Goal: Information Seeking & Learning: Check status

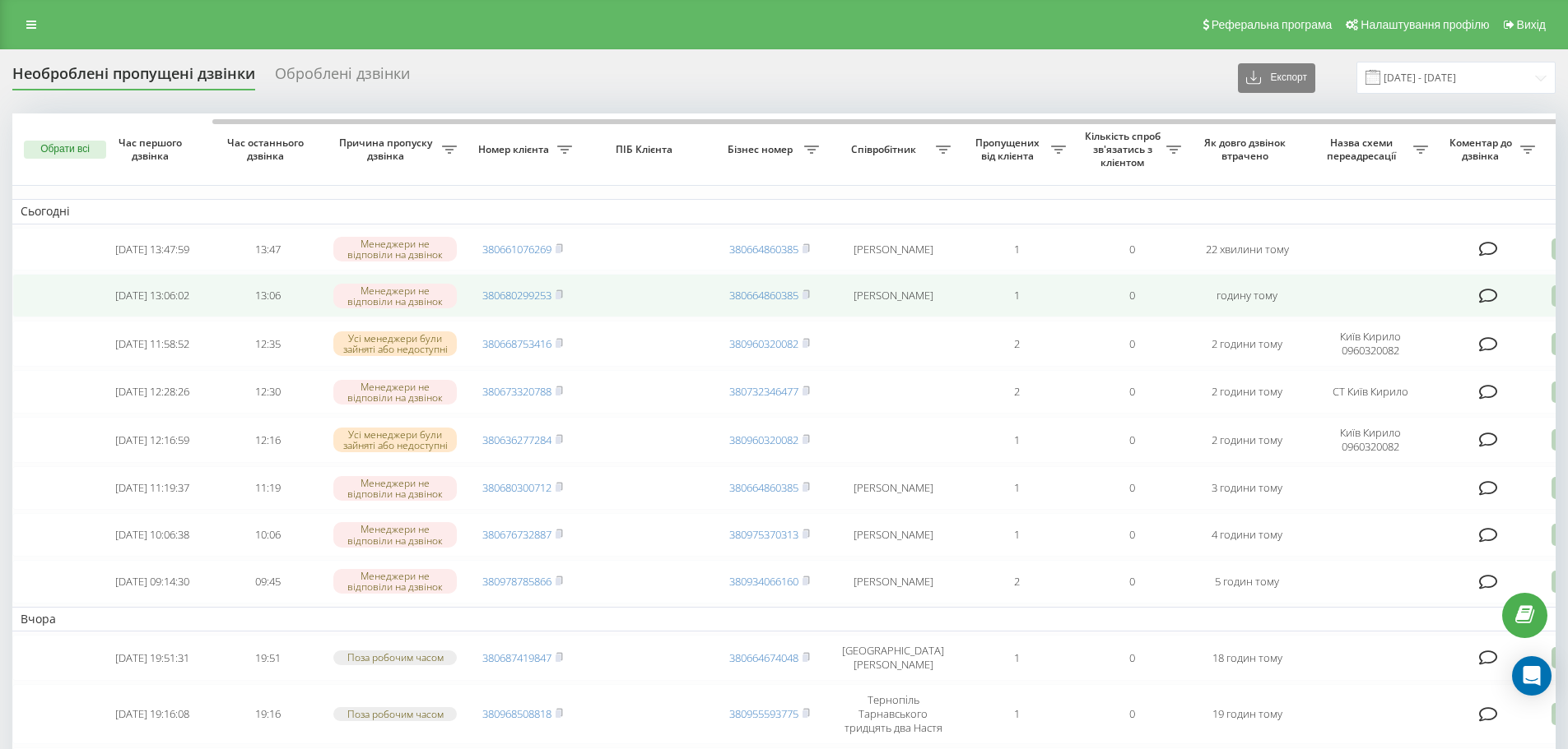
scroll to position [0, 103]
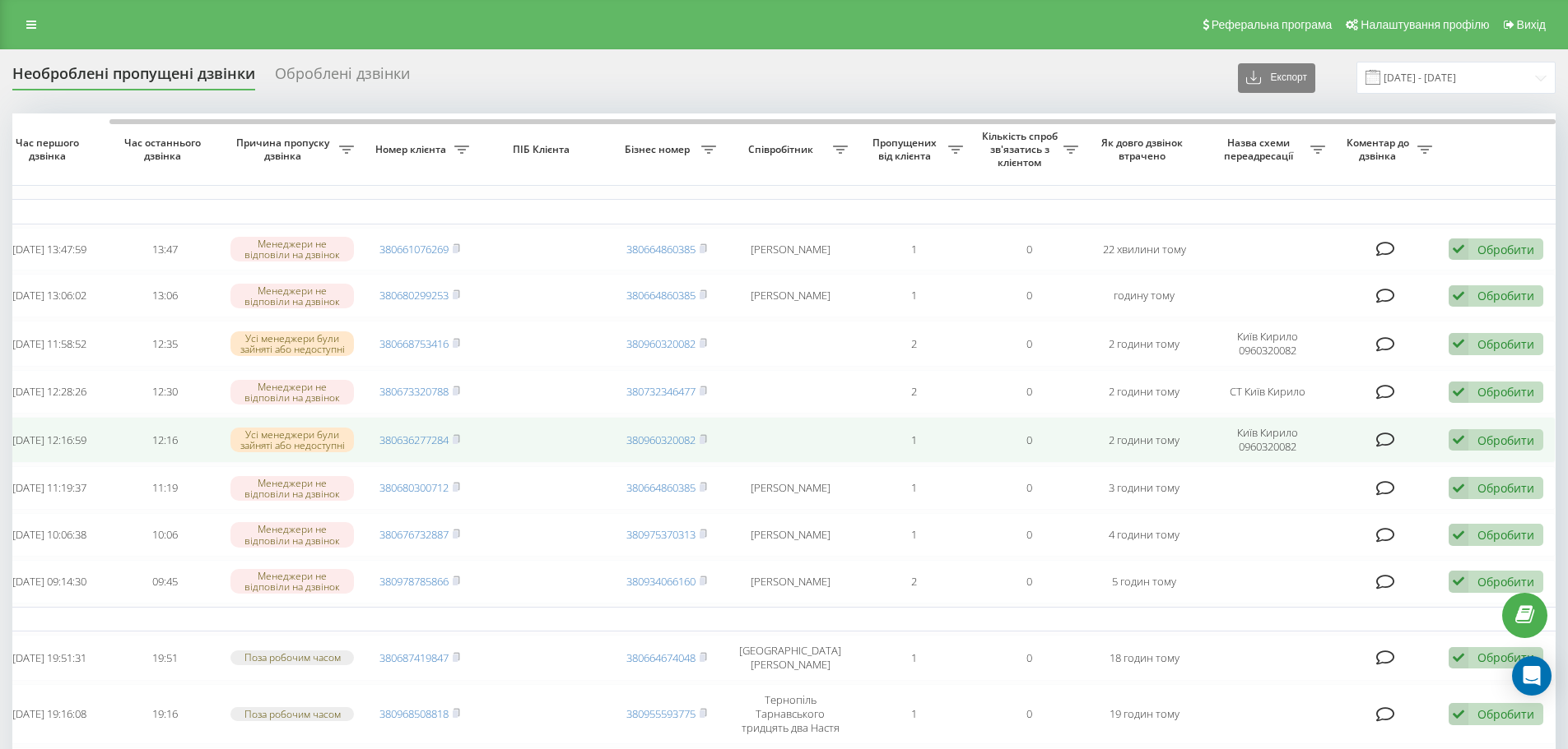
click at [1506, 444] on div "Обробити" at bounding box center [1505, 440] width 56 height 16
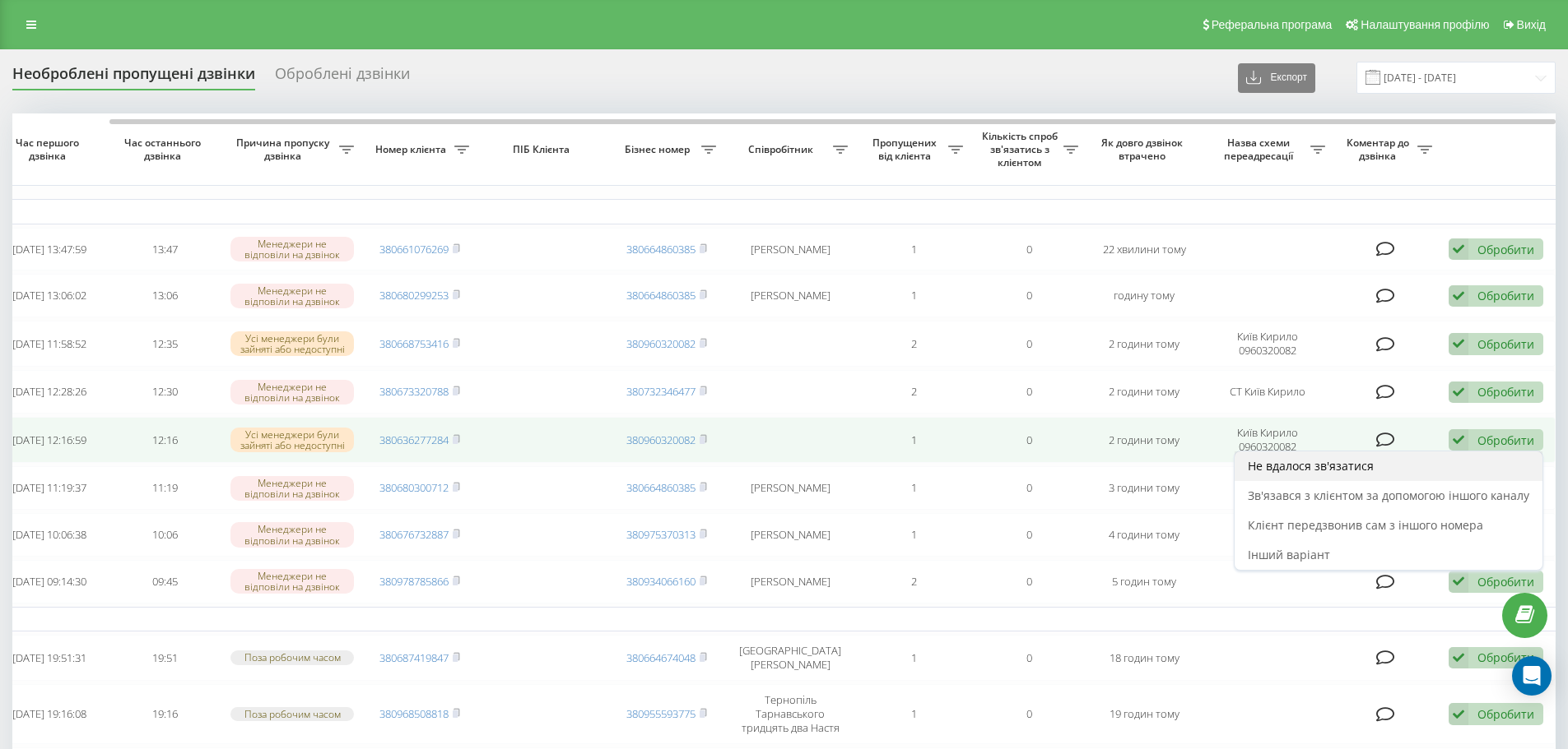
click at [1440, 478] on div "Не вдалося зв'язатися" at bounding box center [1388, 466] width 308 height 29
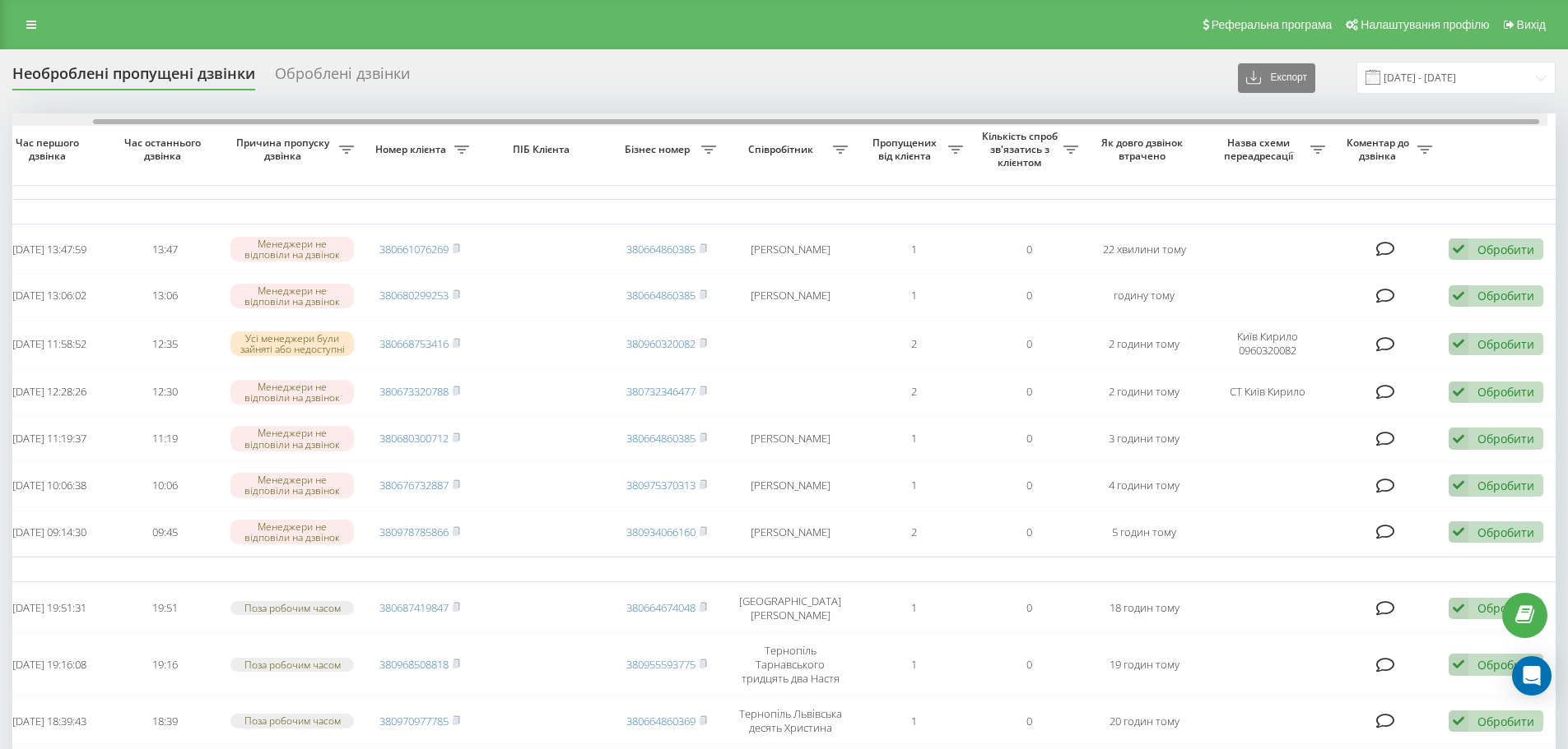
drag, startPoint x: 1263, startPoint y: 120, endPoint x: 1555, endPoint y: 172, distance: 296.6
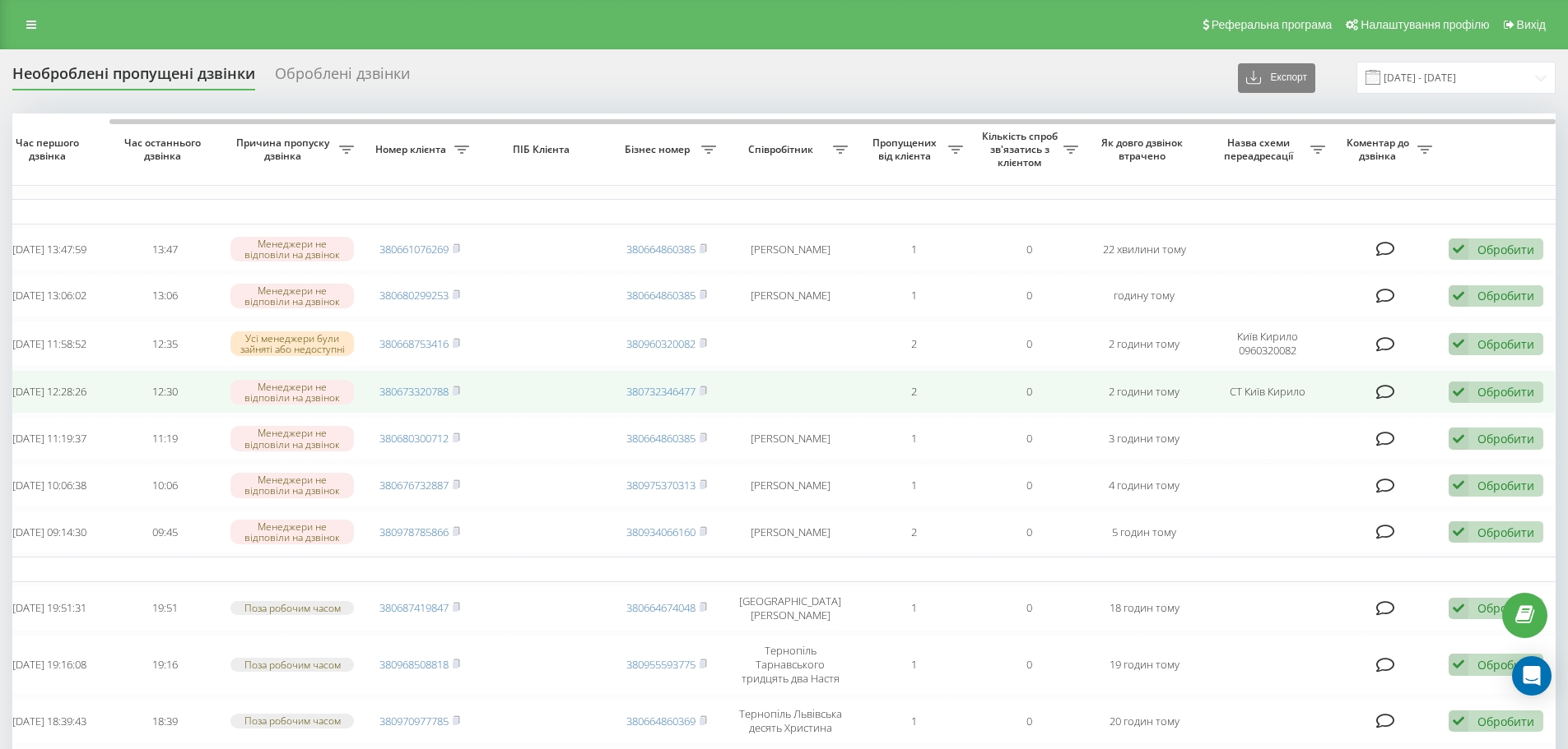
click at [1487, 400] on div "Обробити" at bounding box center [1505, 392] width 56 height 16
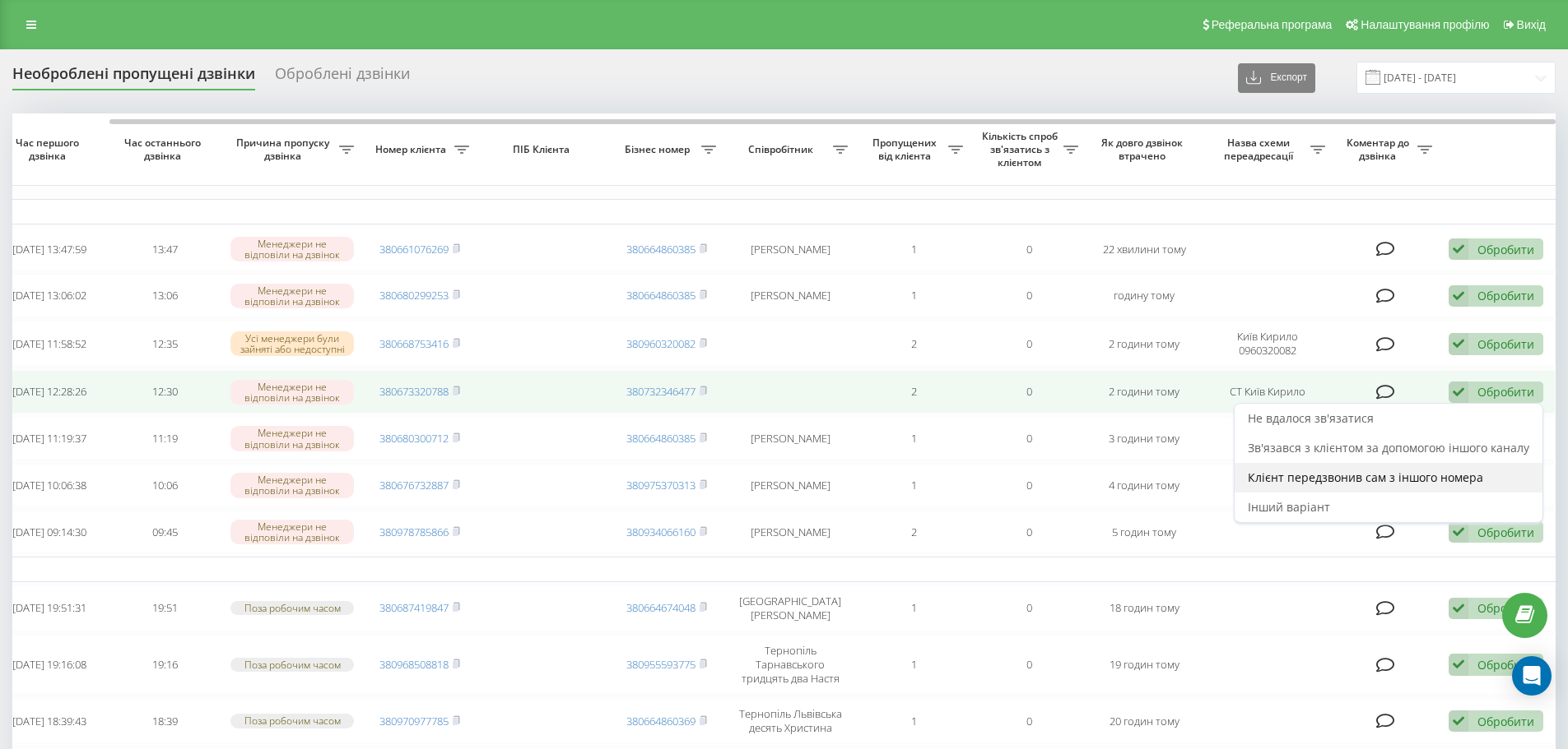
click at [1406, 480] on span "Клієнт передзвонив сам з іншого номера" at bounding box center [1364, 478] width 235 height 16
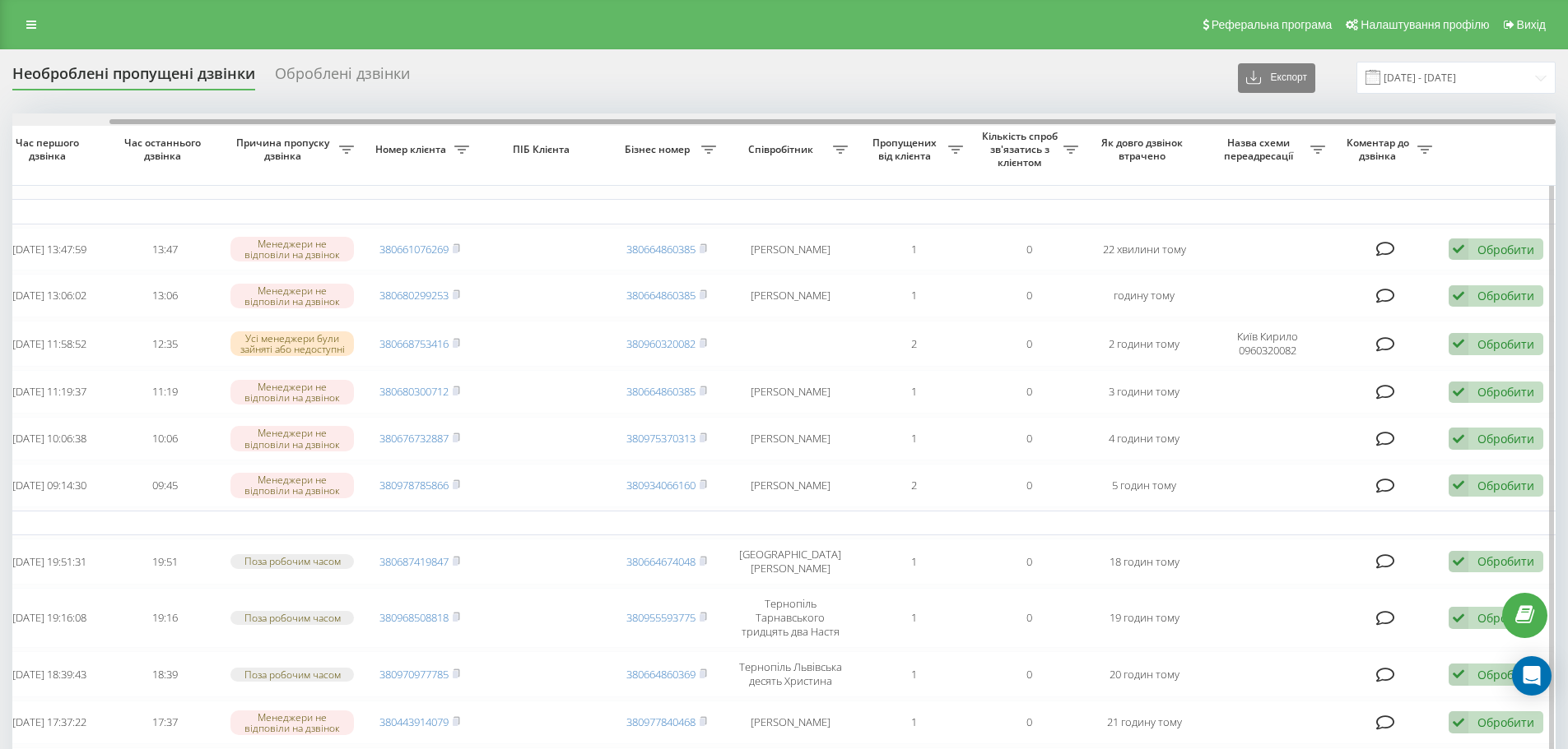
drag, startPoint x: 1021, startPoint y: 123, endPoint x: 1530, endPoint y: 190, distance: 513.4
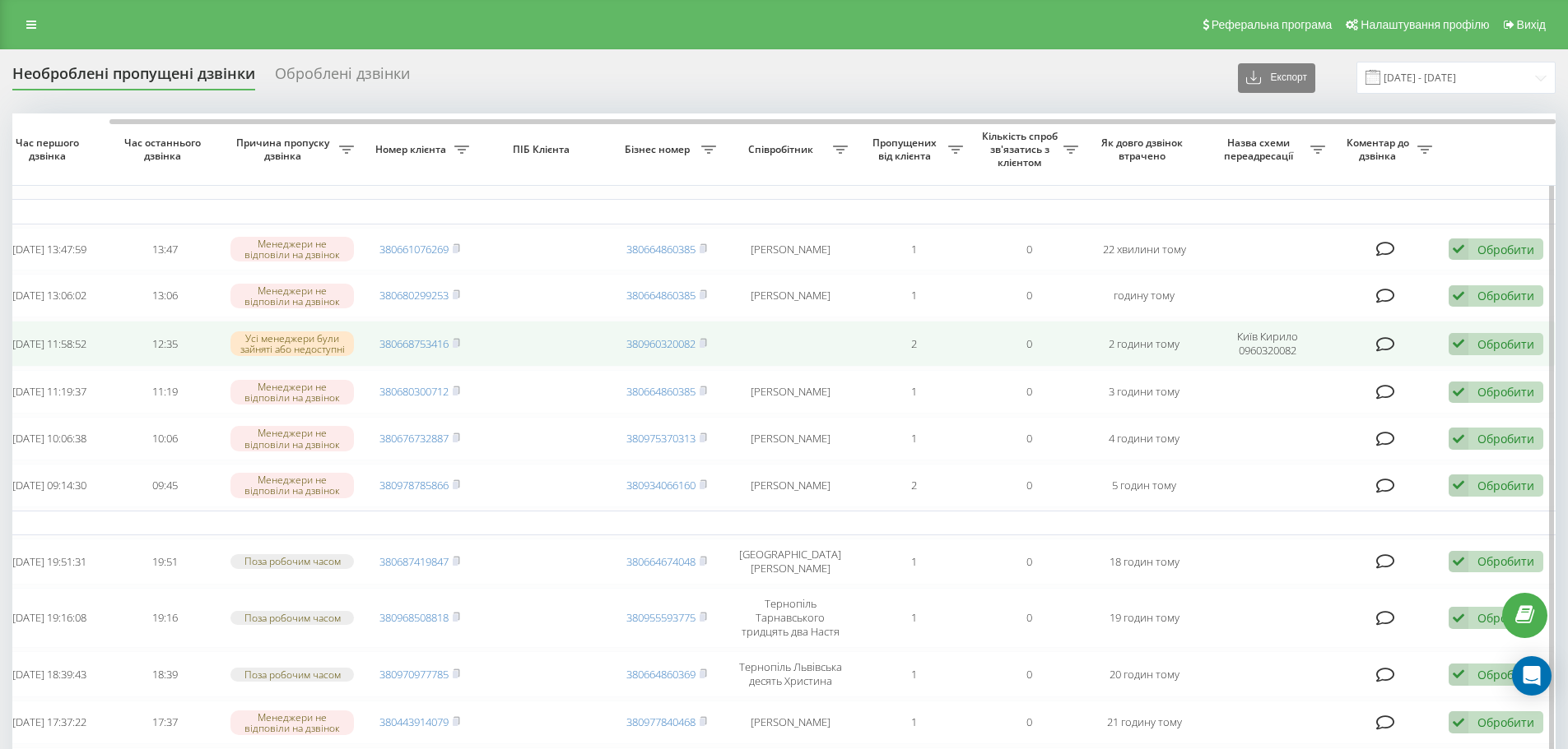
click at [1512, 346] on div "Обробити" at bounding box center [1505, 344] width 56 height 16
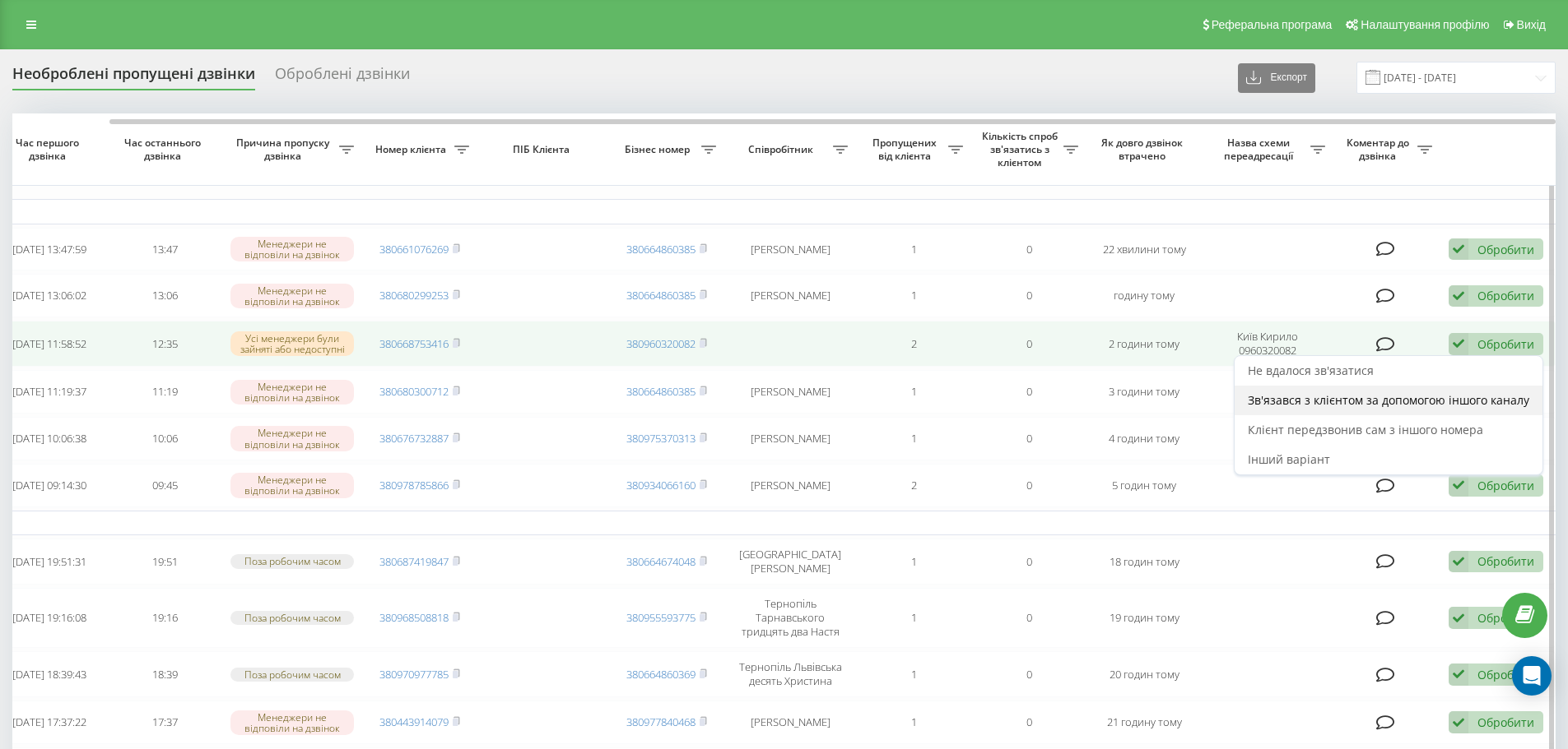
click at [1407, 407] on span "Зв'язався з клієнтом за допомогою іншого каналу" at bounding box center [1388, 401] width 281 height 16
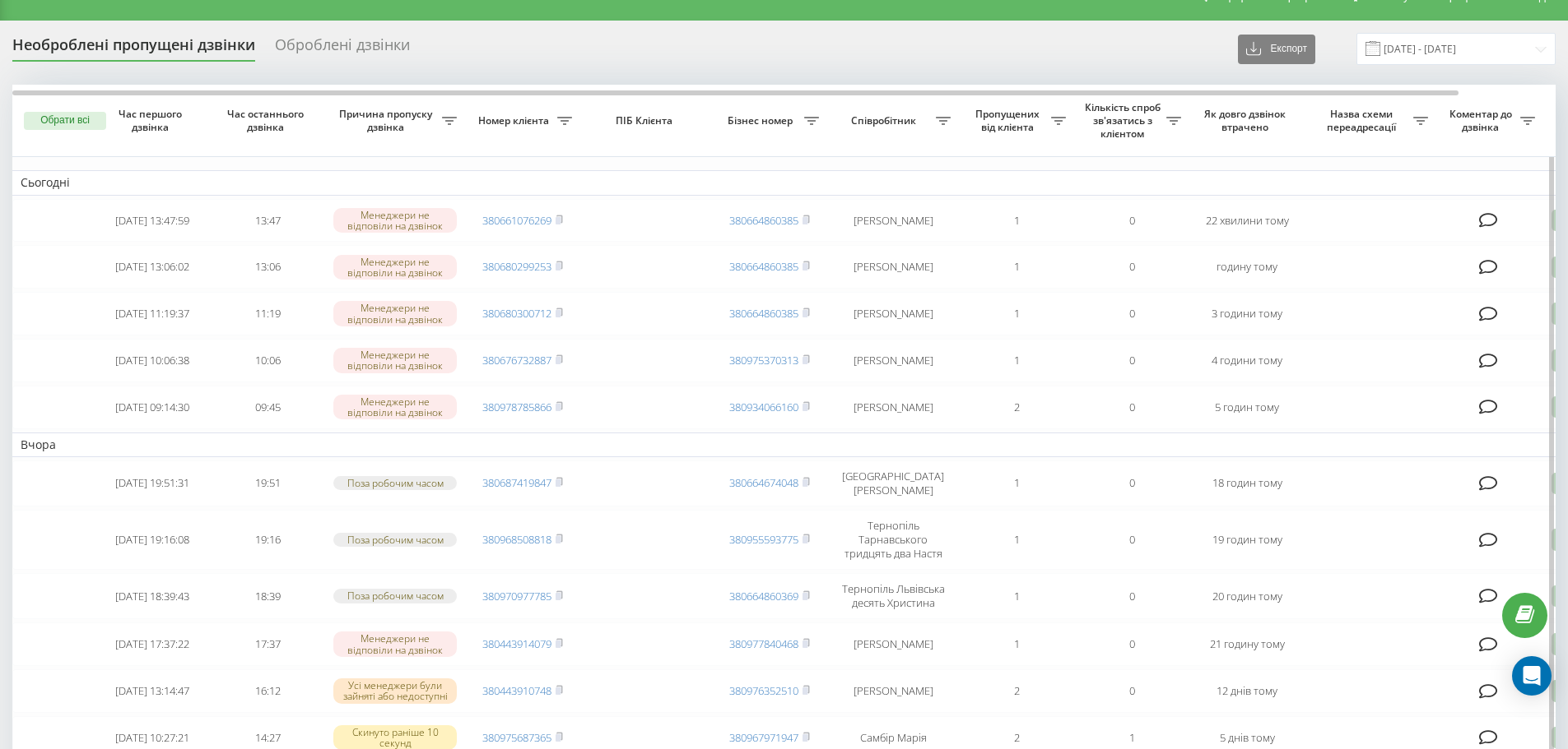
scroll to position [0, 0]
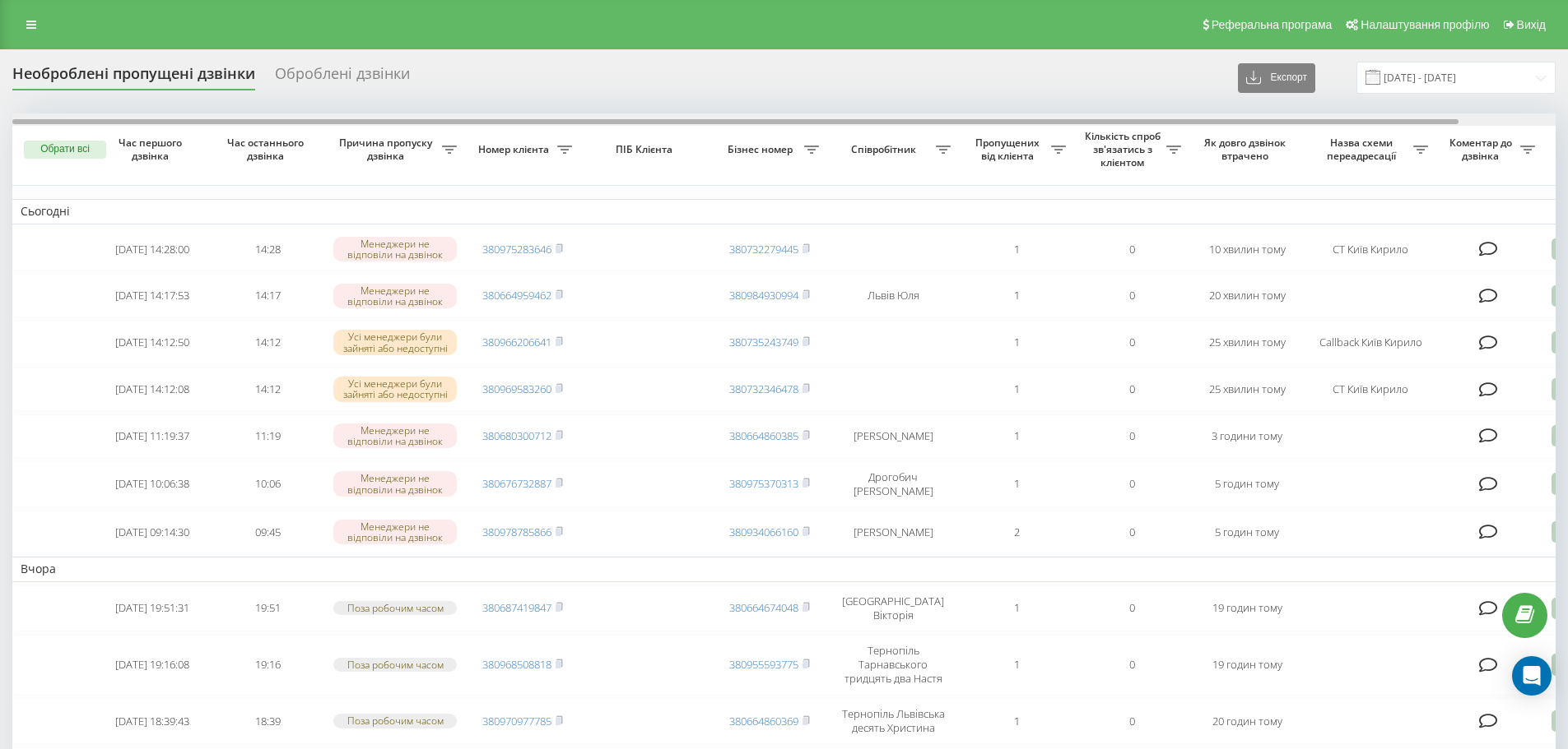
scroll to position [0, 103]
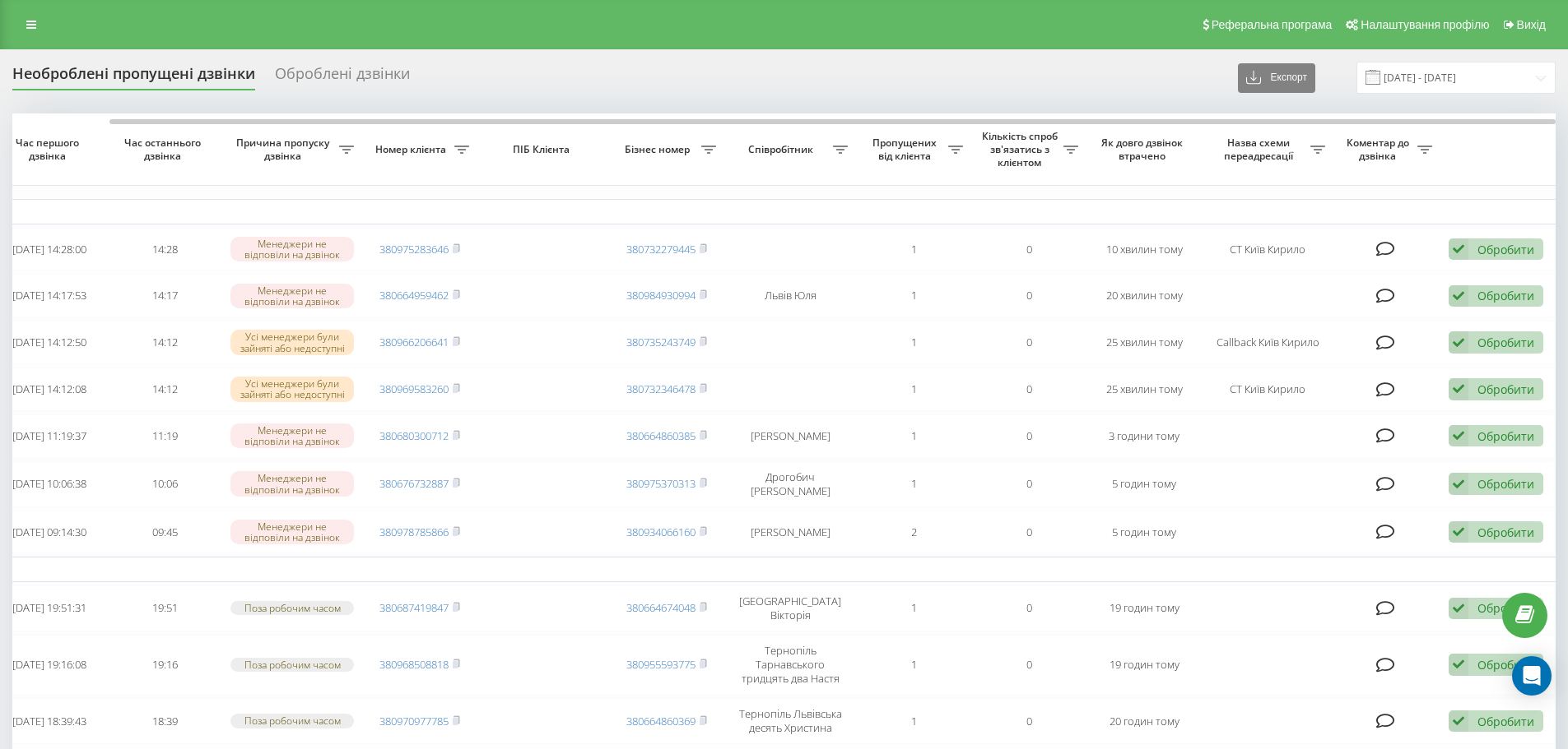
drag, startPoint x: 1113, startPoint y: 125, endPoint x: 1282, endPoint y: 147, distance: 170.4
click at [1284, 120] on div at bounding box center [783, 120] width 1543 height 12
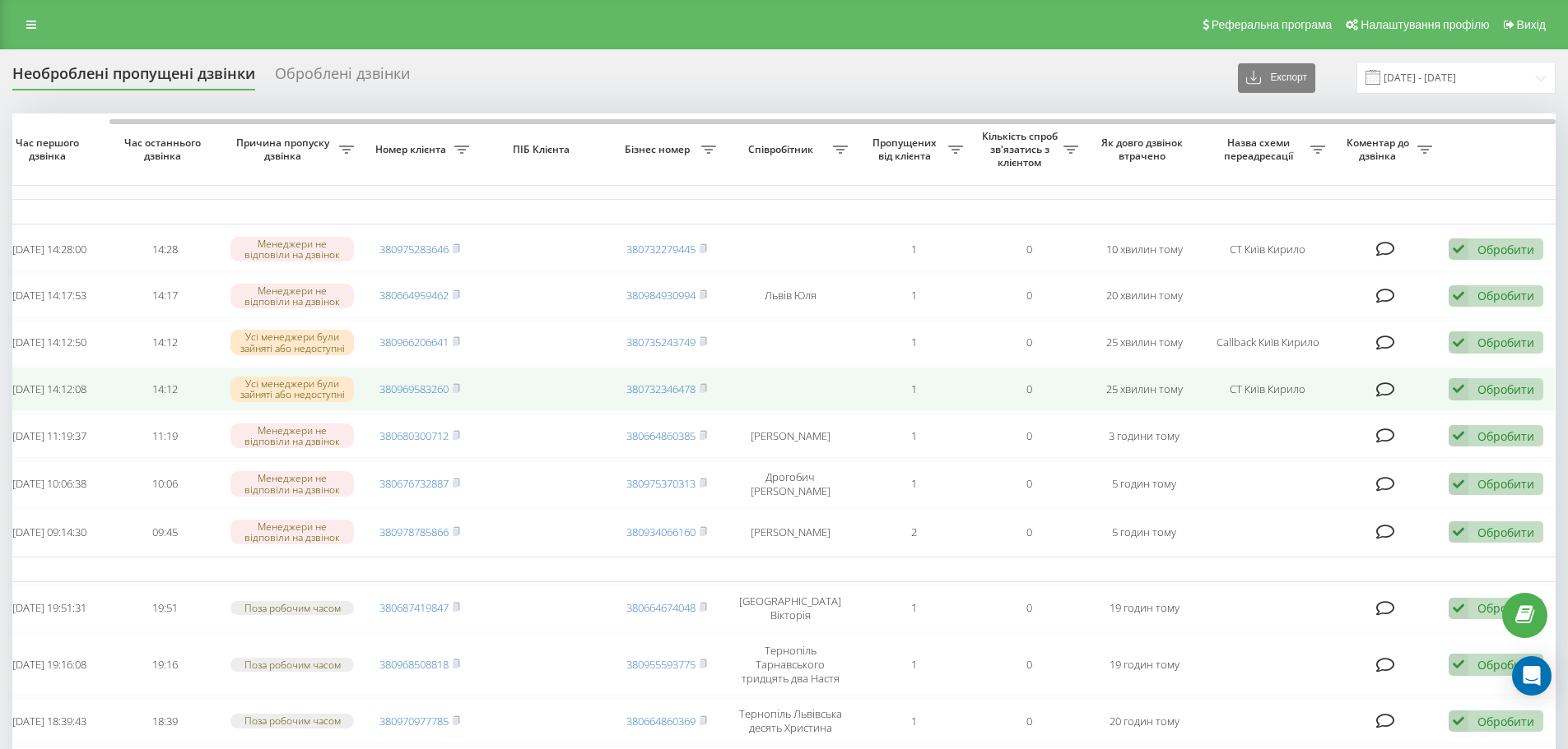
click at [1500, 390] on div "Обробити Не вдалося зв'язатися Зв'язався з клієнтом за допомогою іншого каналу …" at bounding box center [1495, 389] width 95 height 23
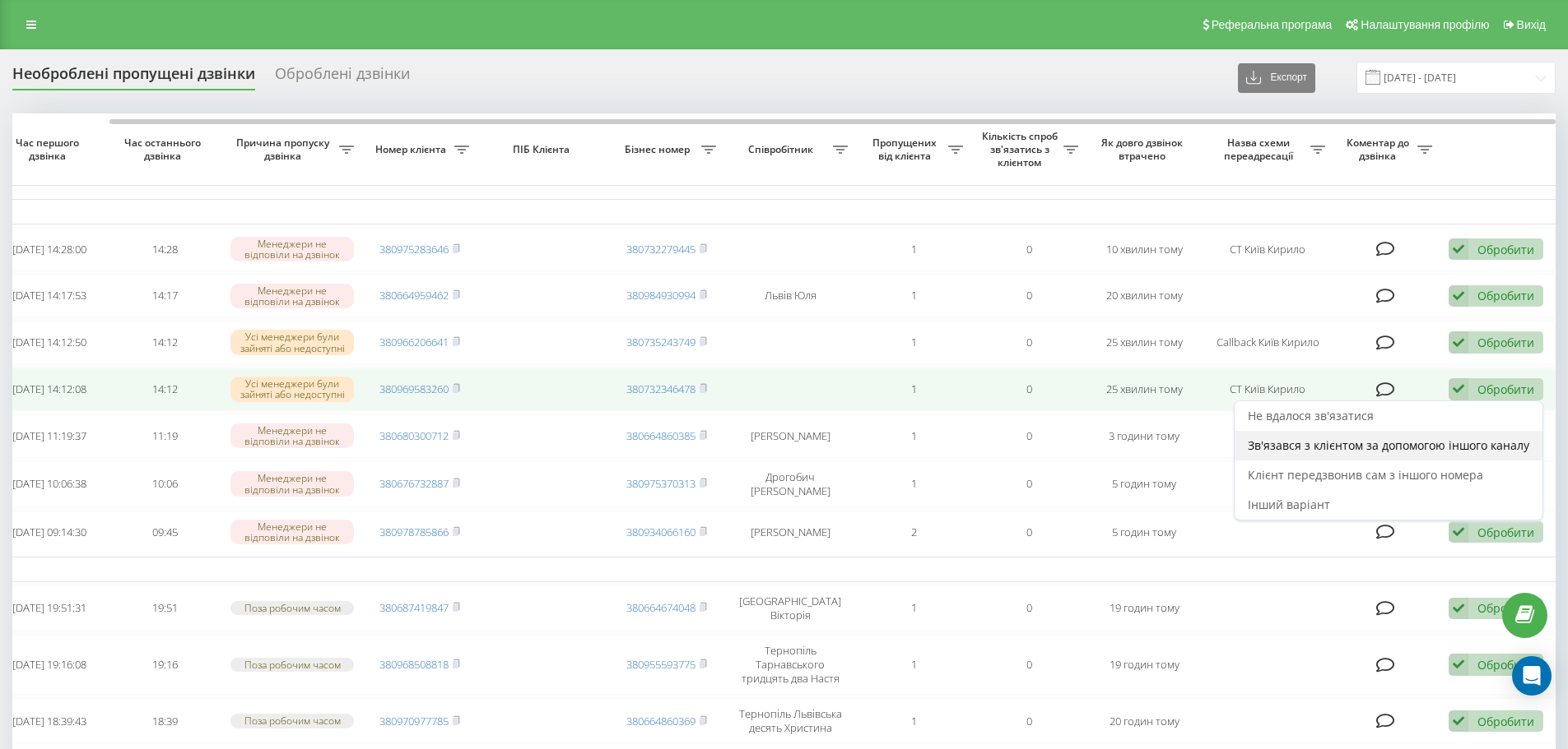
click at [1330, 453] on span "Зв'язався з клієнтом за допомогою іншого каналу" at bounding box center [1388, 446] width 281 height 16
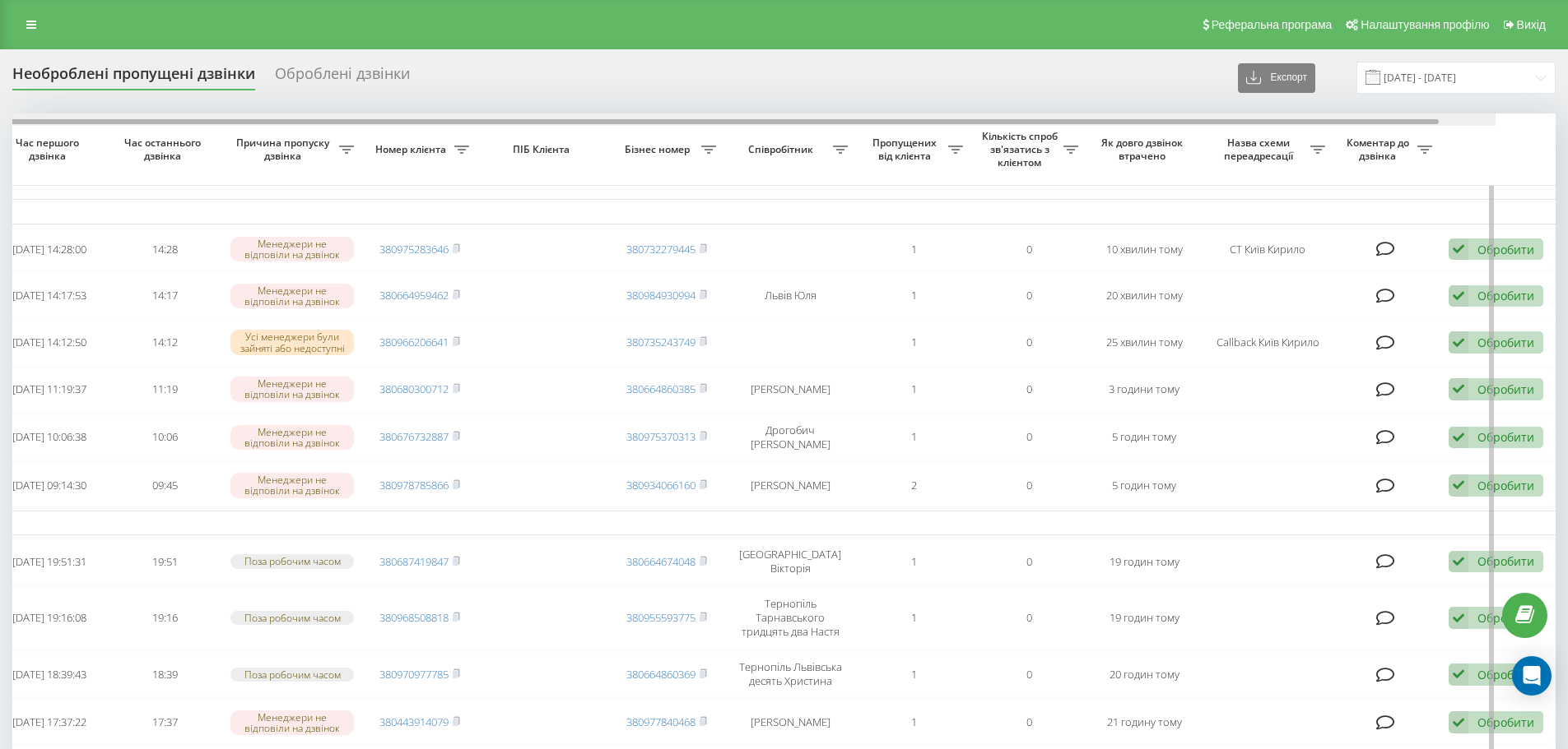
drag, startPoint x: 1131, startPoint y: 123, endPoint x: 1376, endPoint y: 149, distance: 246.4
click at [1366, 126] on div at bounding box center [723, 120] width 1543 height 12
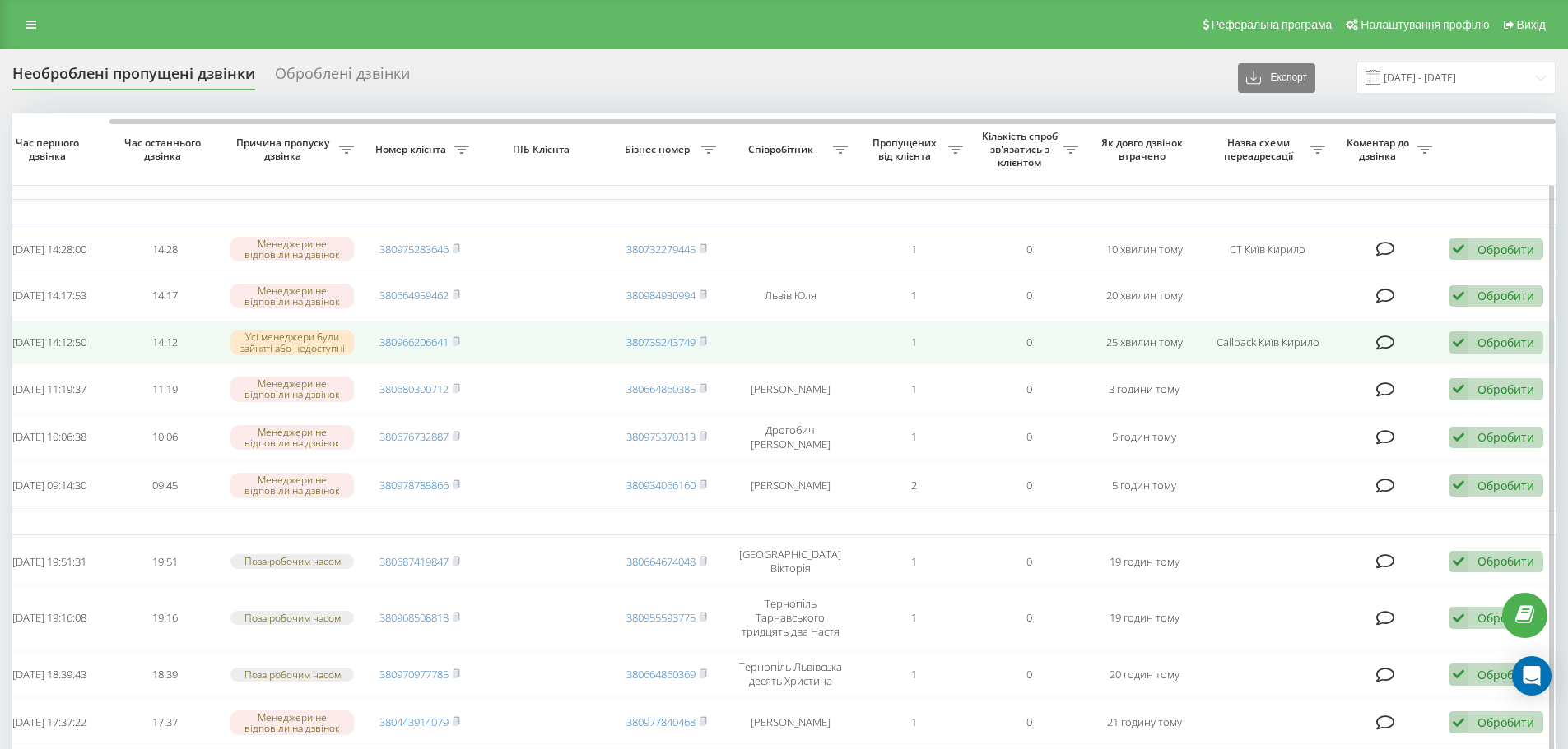
click at [1502, 344] on div "Обробити" at bounding box center [1505, 342] width 56 height 16
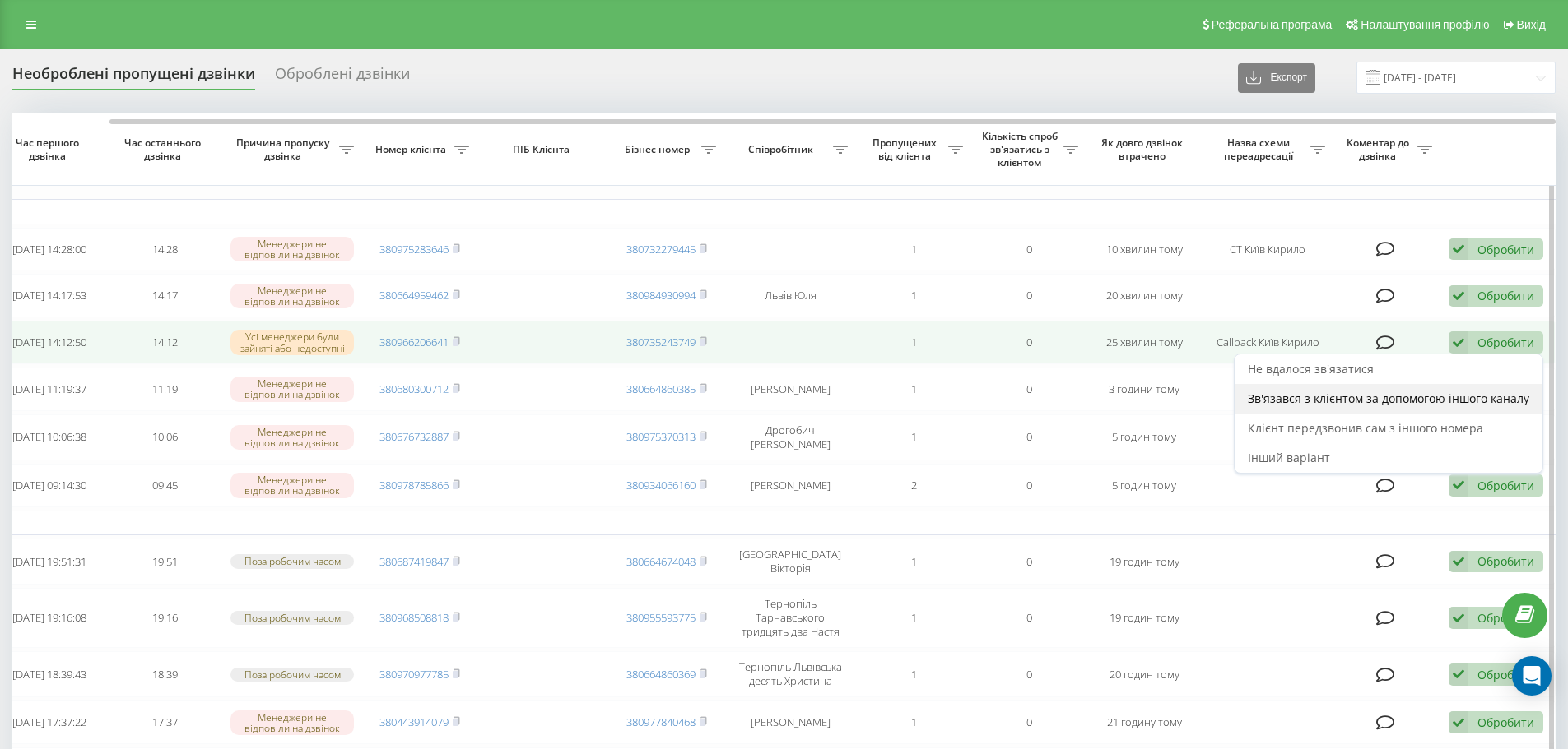
click at [1340, 407] on span "Зв'язався з клієнтом за допомогою іншого каналу" at bounding box center [1388, 399] width 281 height 16
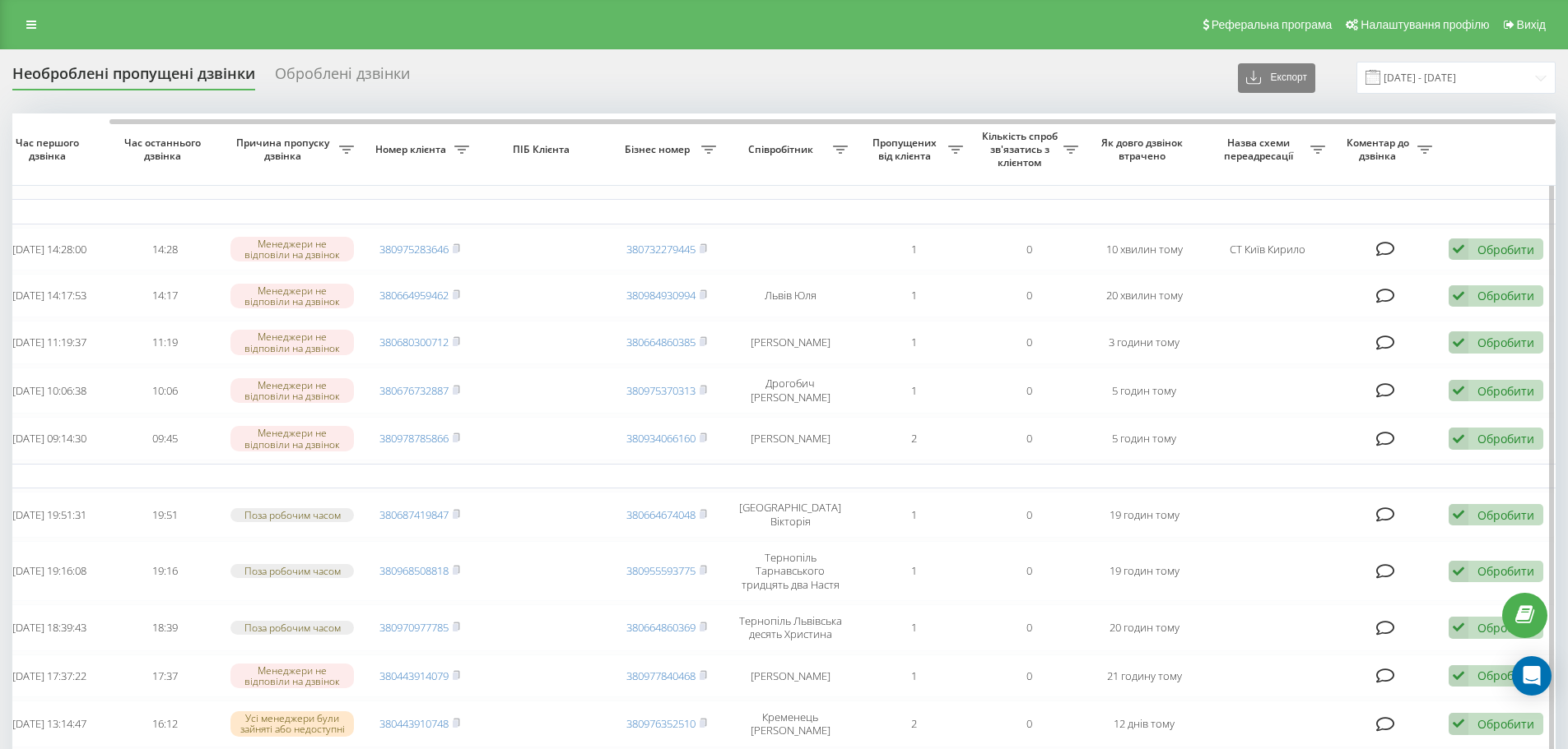
drag, startPoint x: 1107, startPoint y: 115, endPoint x: 1277, endPoint y: 153, distance: 174.2
click at [1271, 121] on div at bounding box center [783, 120] width 1543 height 12
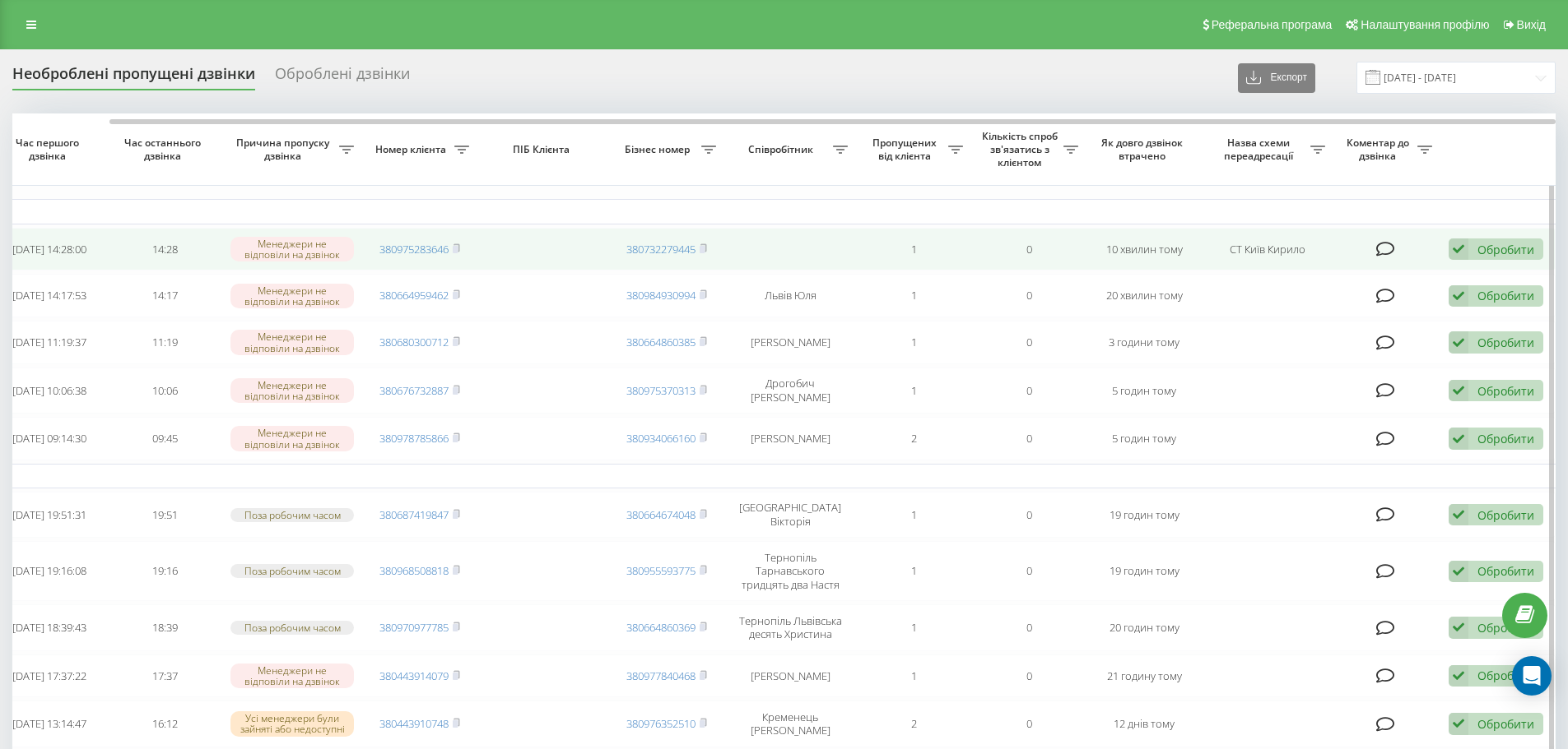
click at [1517, 242] on div "Обробити Не вдалося зв'язатися Зв'язався з клієнтом за допомогою іншого каналу …" at bounding box center [1495, 250] width 95 height 23
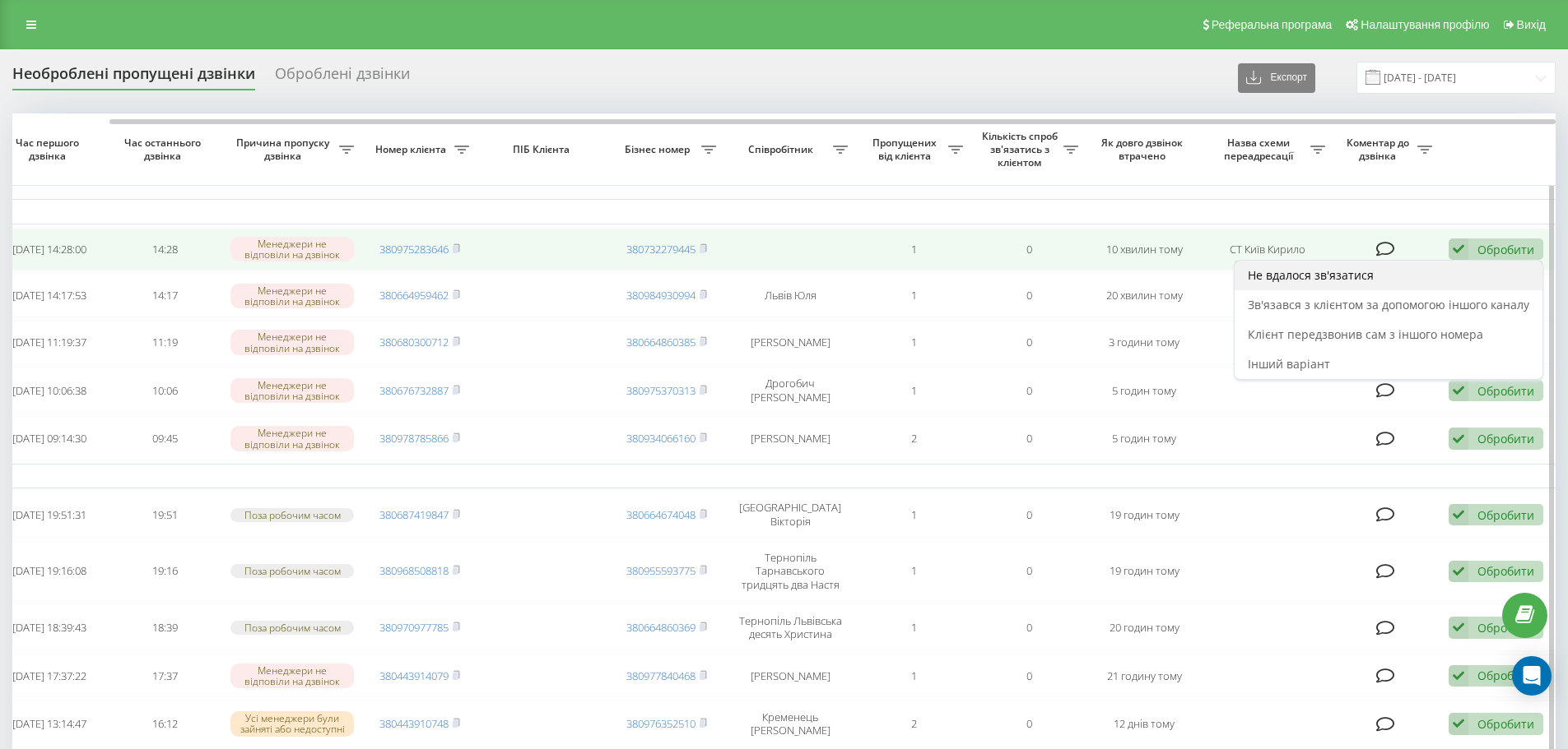
click at [1343, 275] on span "Не вдалося зв'язатися" at bounding box center [1310, 275] width 126 height 16
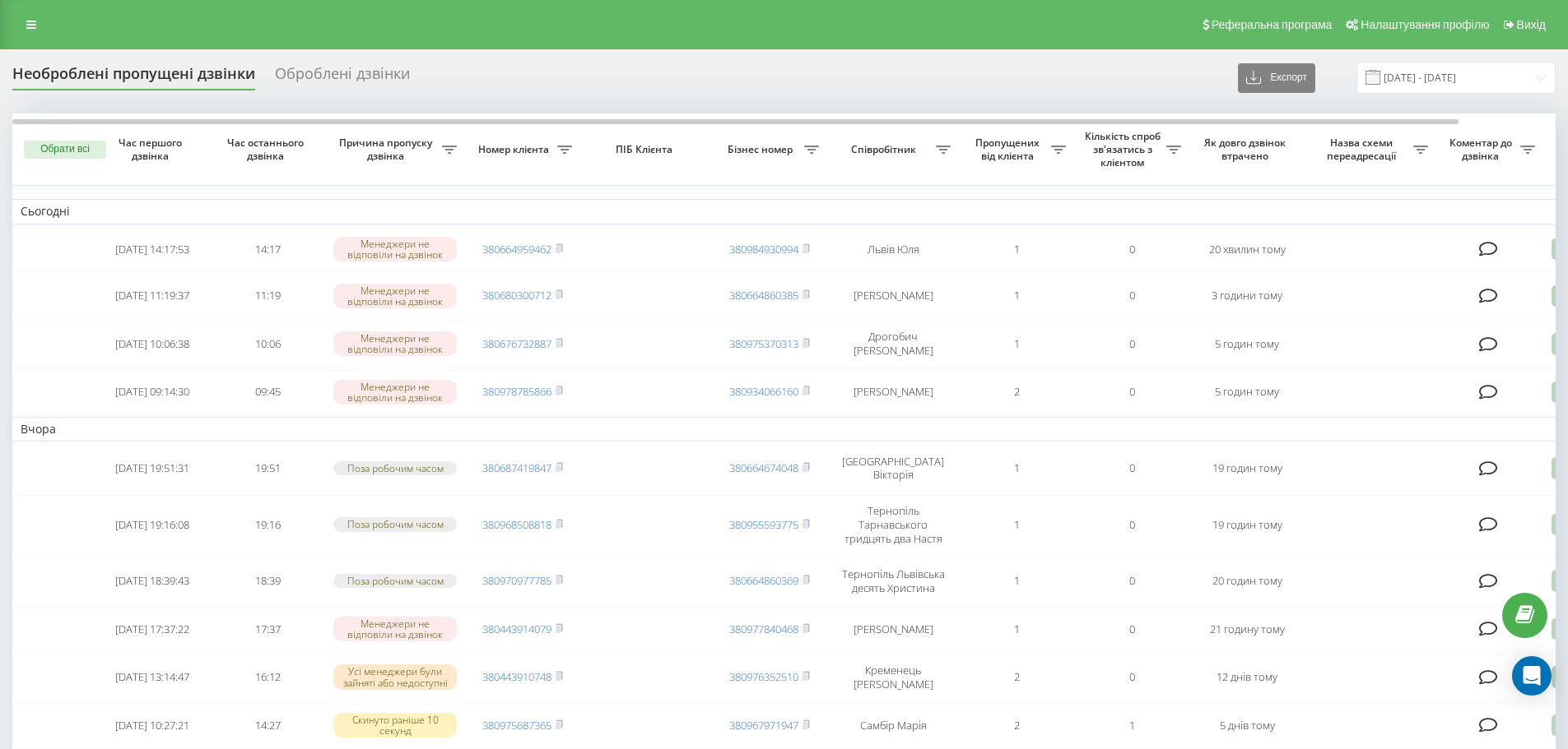
click at [327, 66] on div "Оброблені дзвінки" at bounding box center [343, 77] width 135 height 25
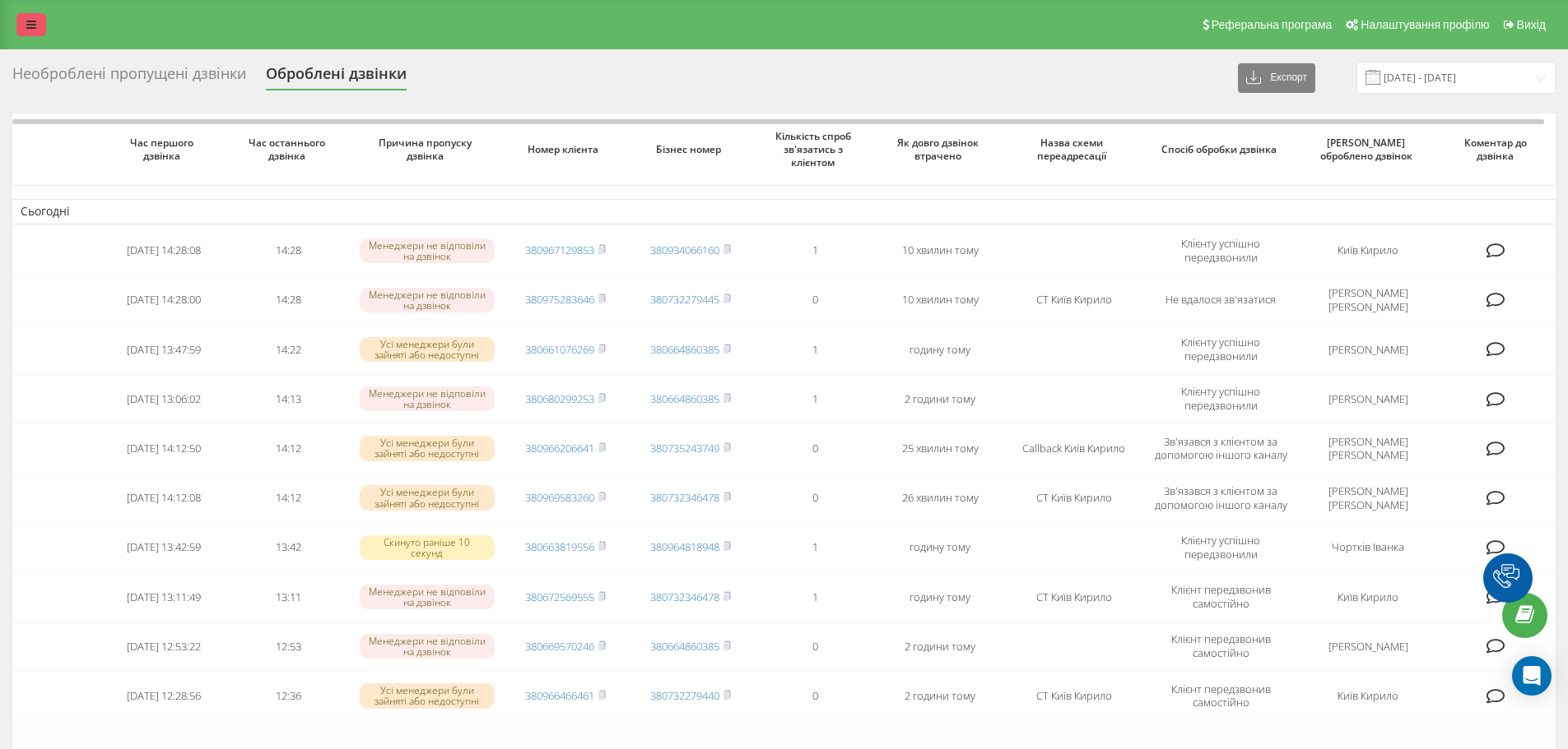
click at [23, 15] on link at bounding box center [31, 24] width 29 height 23
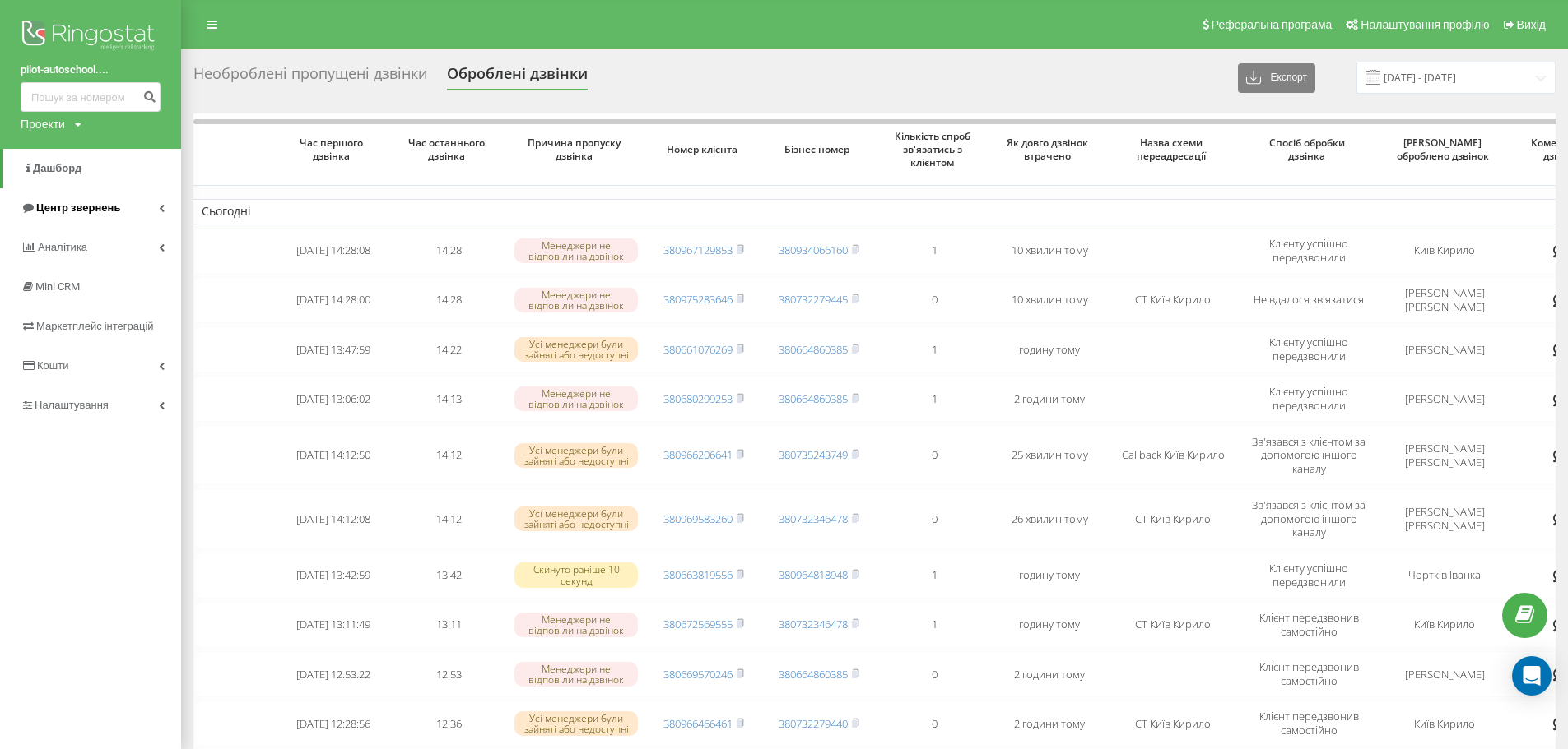
click at [127, 201] on link "Центр звернень" at bounding box center [90, 208] width 181 height 40
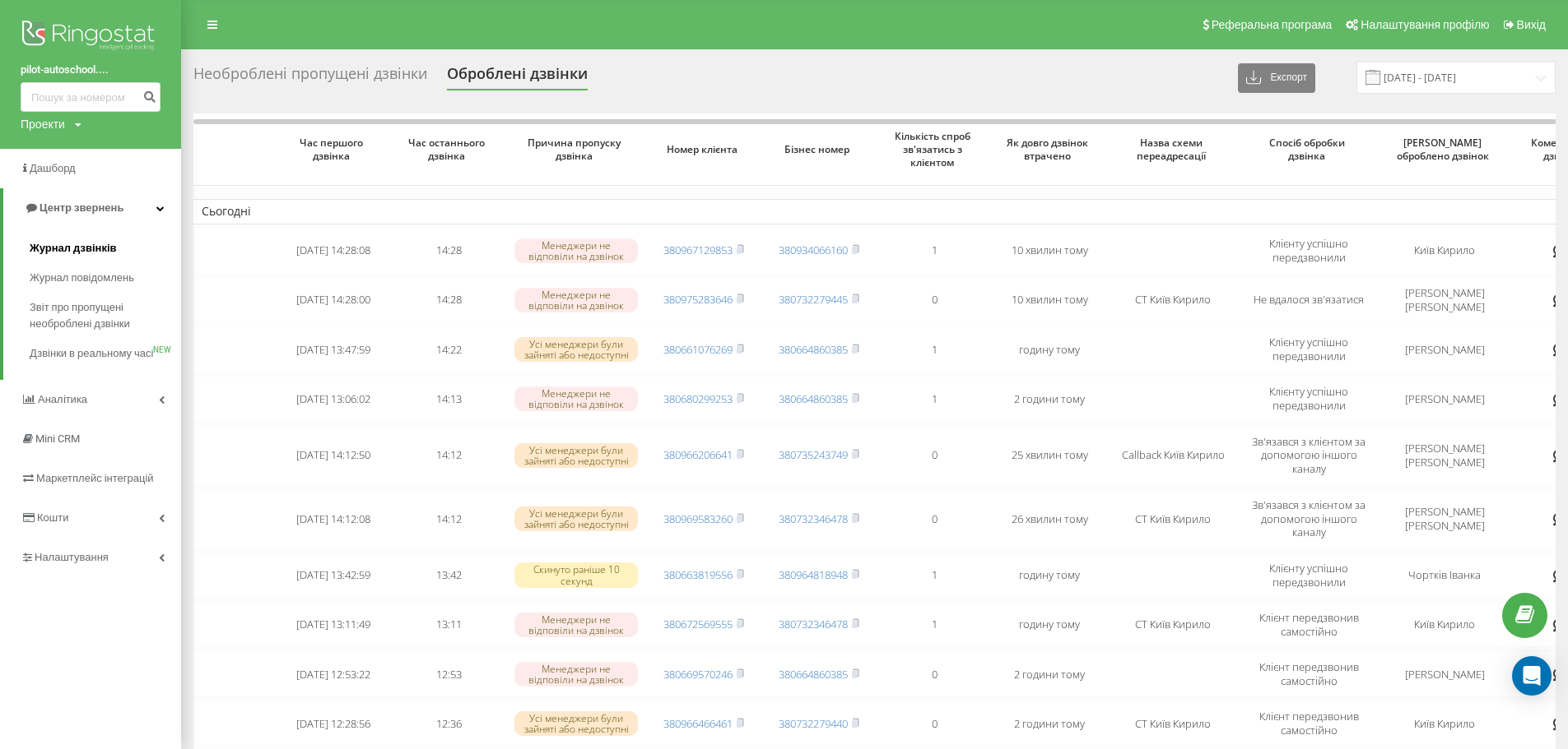
click at [127, 244] on link "Журнал дзвінків" at bounding box center [105, 248] width 152 height 29
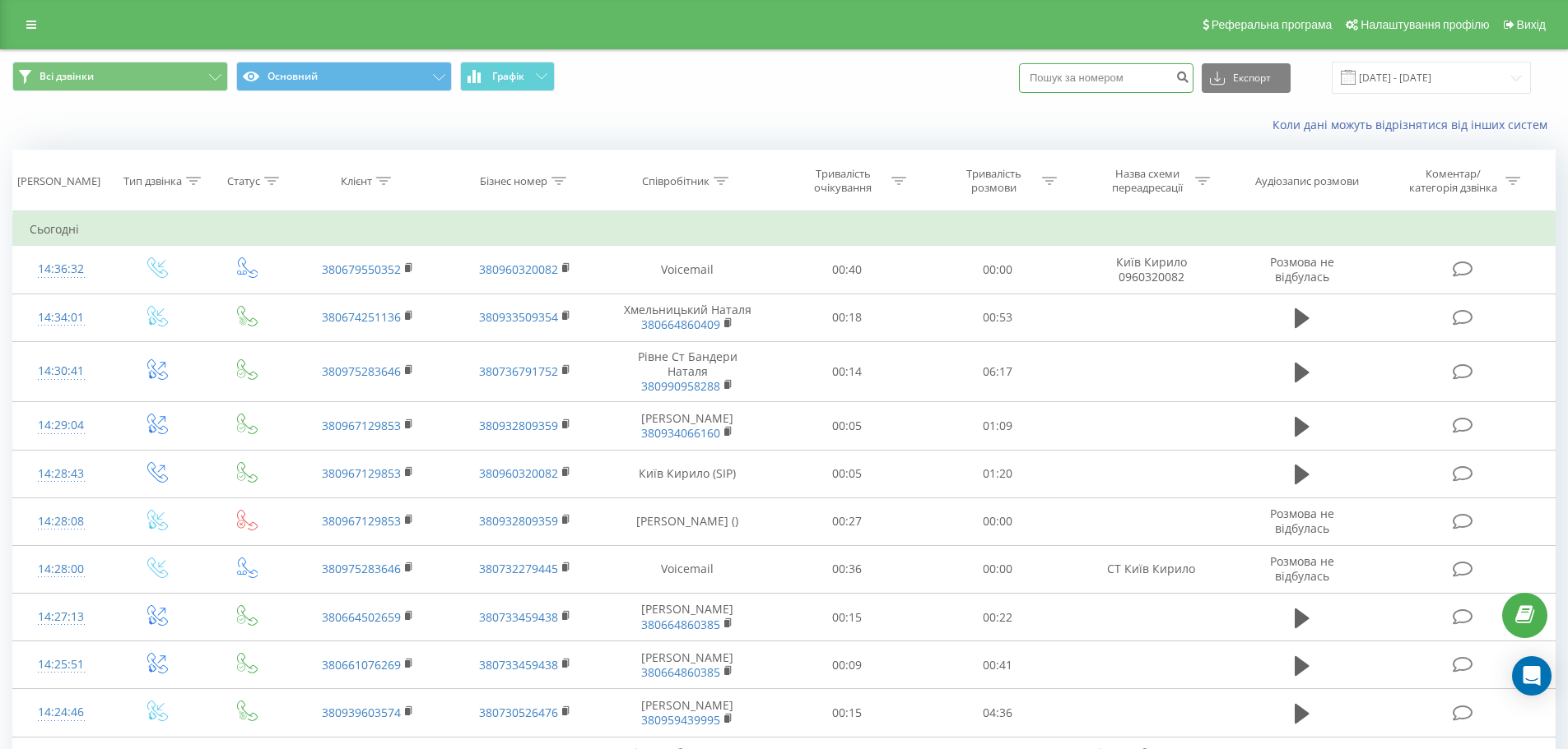
click at [1118, 88] on input at bounding box center [1106, 78] width 174 height 29
paste input "380987717674"
type input "380987717674"
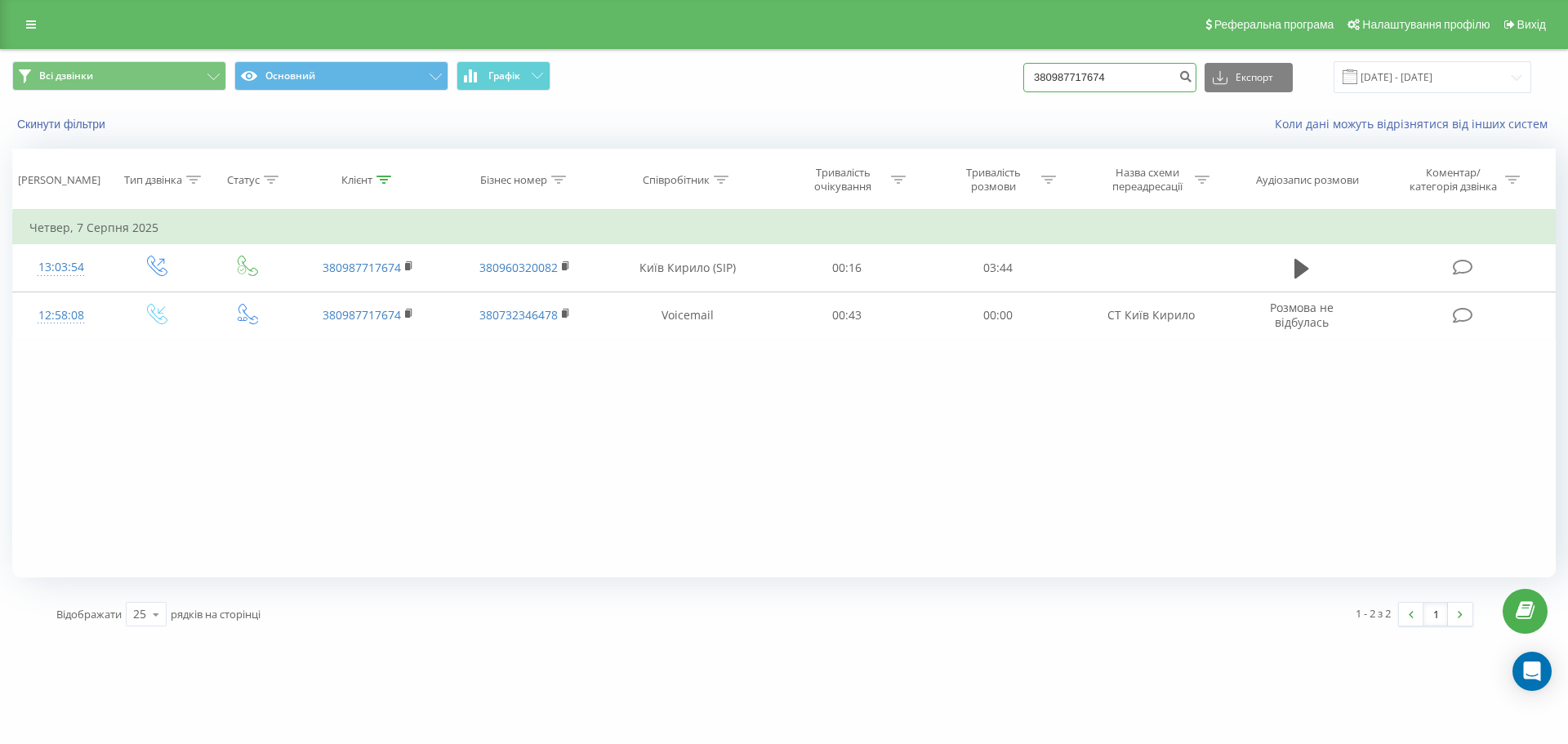
click at [1107, 76] on input "380987717674" at bounding box center [1109, 78] width 173 height 29
paste input "64645867"
type input "380964645867"
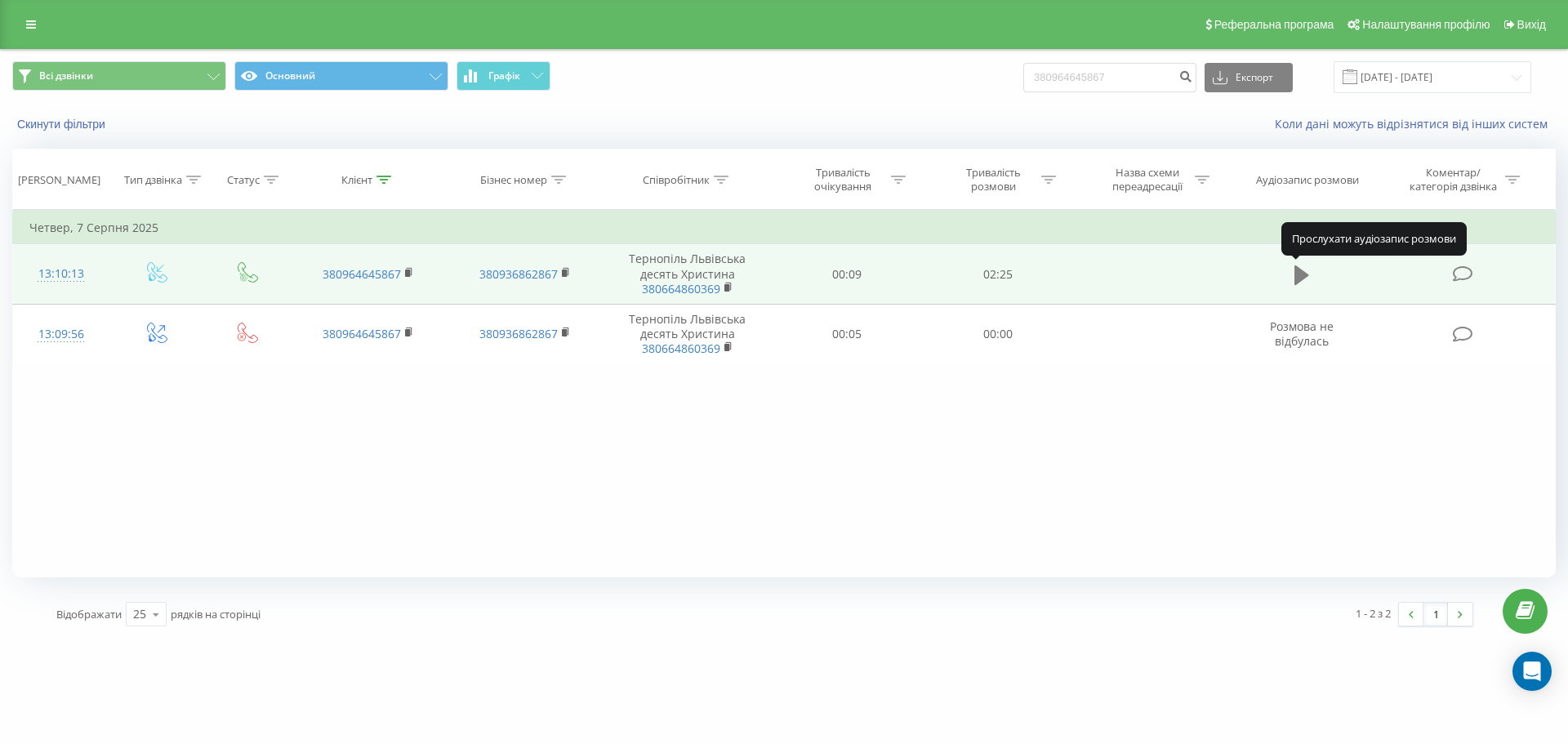
click at [1301, 273] on icon at bounding box center [1301, 274] width 15 height 20
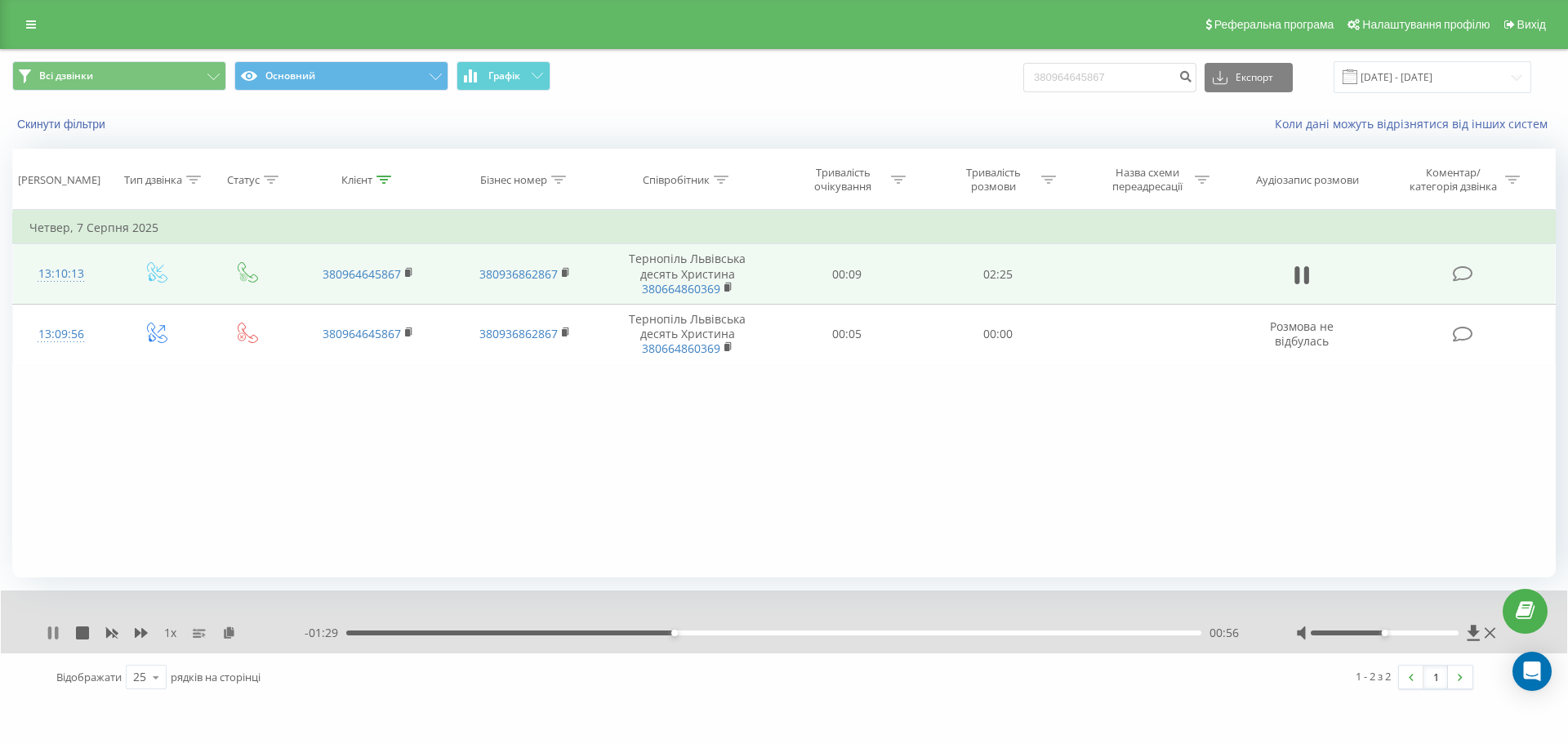
click at [46, 627] on icon at bounding box center [52, 633] width 13 height 13
click at [49, 628] on icon at bounding box center [52, 633] width 9 height 13
click at [1467, 631] on icon at bounding box center [1473, 633] width 14 height 16
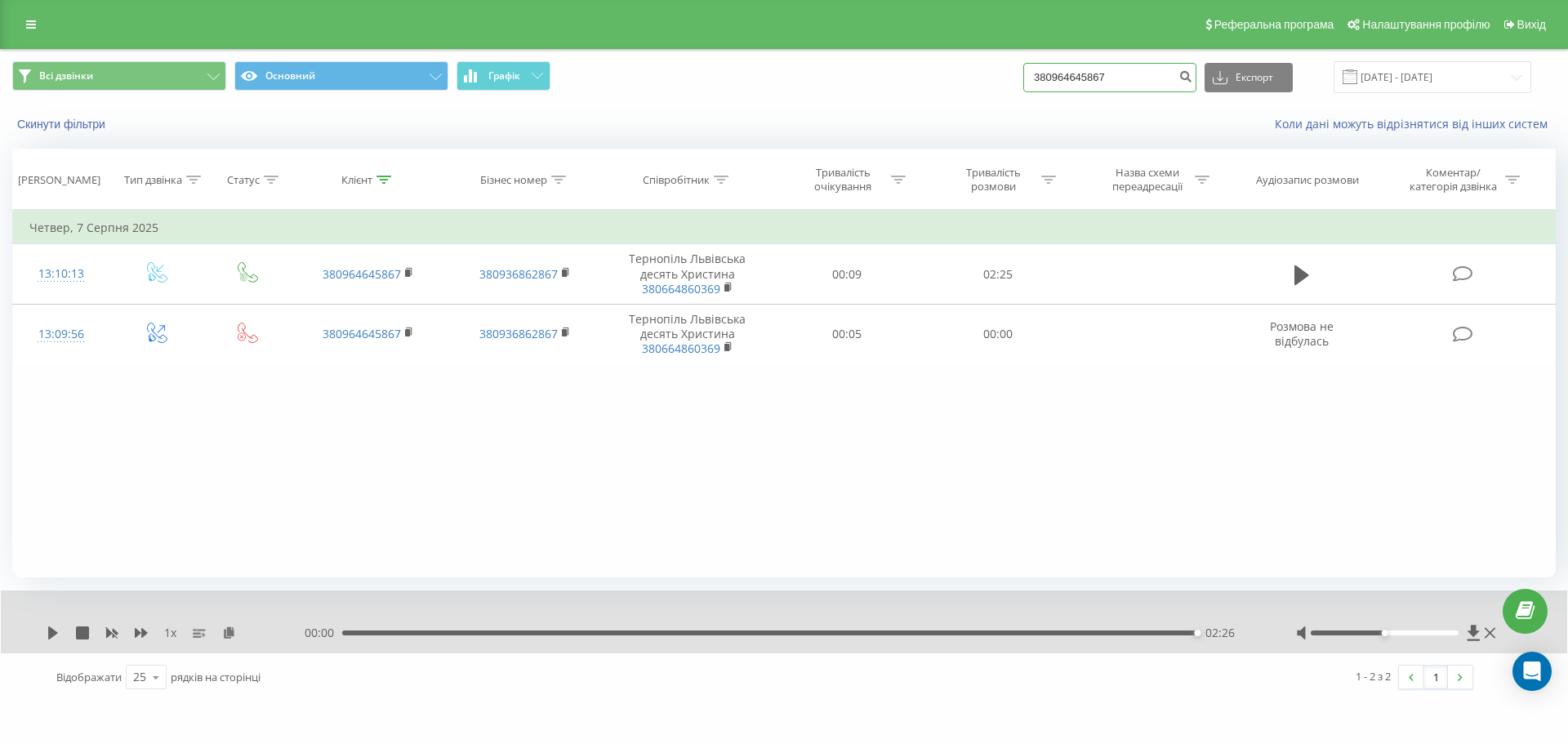
click at [1136, 73] on input "380964645867" at bounding box center [1109, 78] width 173 height 29
paste input "85154314"
type input "380985154314"
click at [1192, 78] on icon "submit" at bounding box center [1185, 74] width 14 height 9
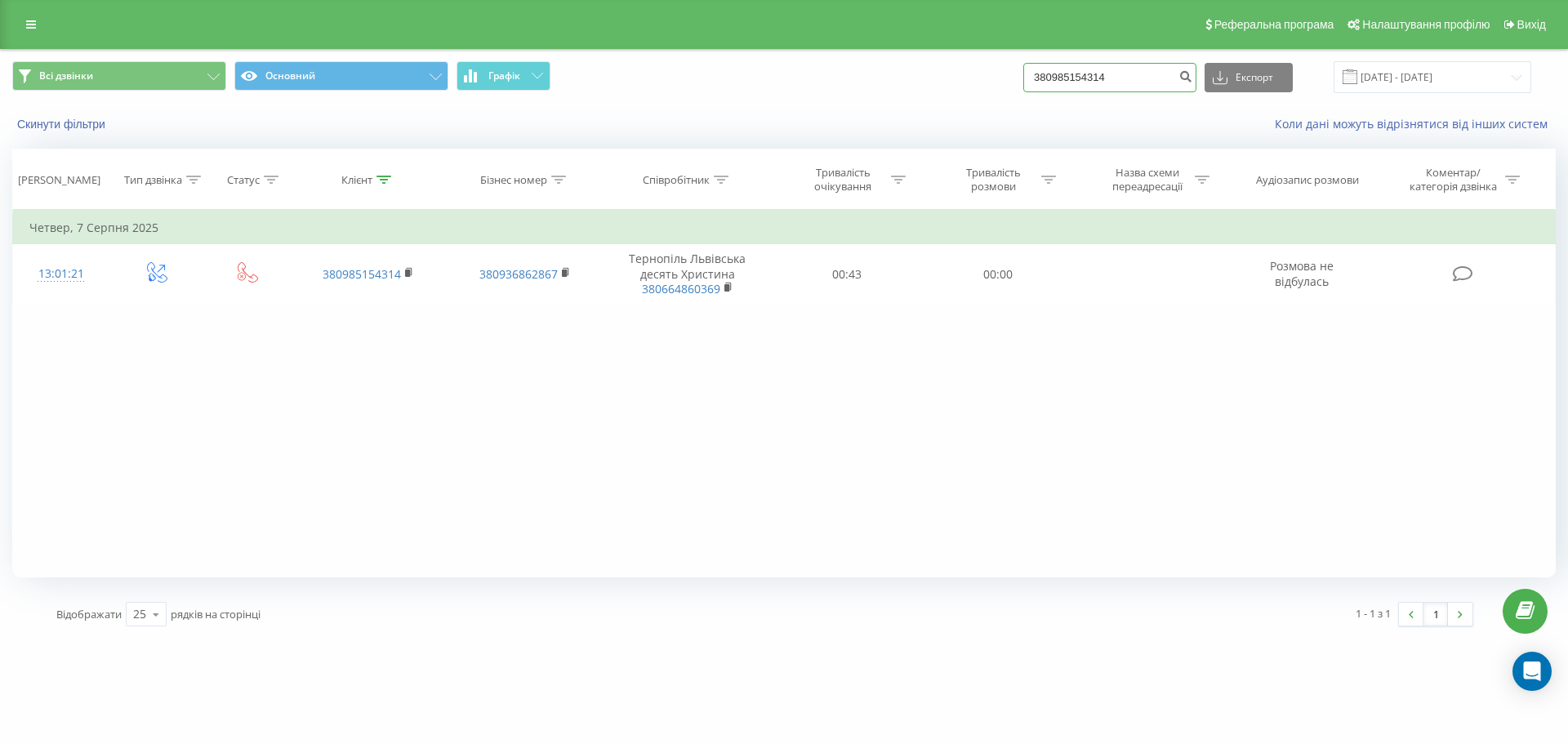
click at [1129, 79] on input "380985154314" at bounding box center [1109, 78] width 173 height 29
paste input "66557416"
type input "380966557416"
click at [1192, 75] on icon "submit" at bounding box center [1185, 74] width 14 height 9
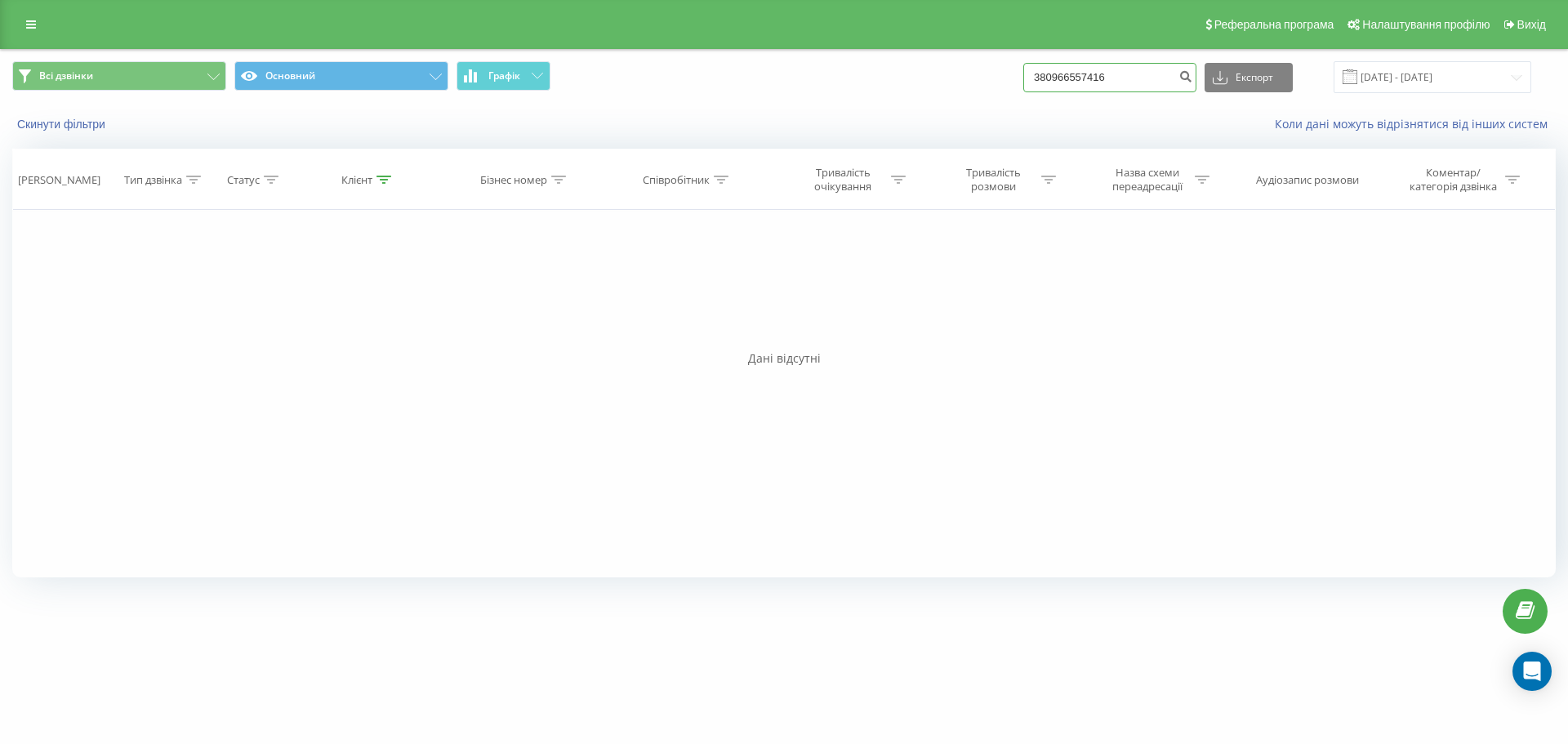
click at [1128, 83] on input "380966557416" at bounding box center [1109, 78] width 173 height 29
click at [1128, 71] on input "380966557416" at bounding box center [1109, 78] width 173 height 29
paste input "56320410"
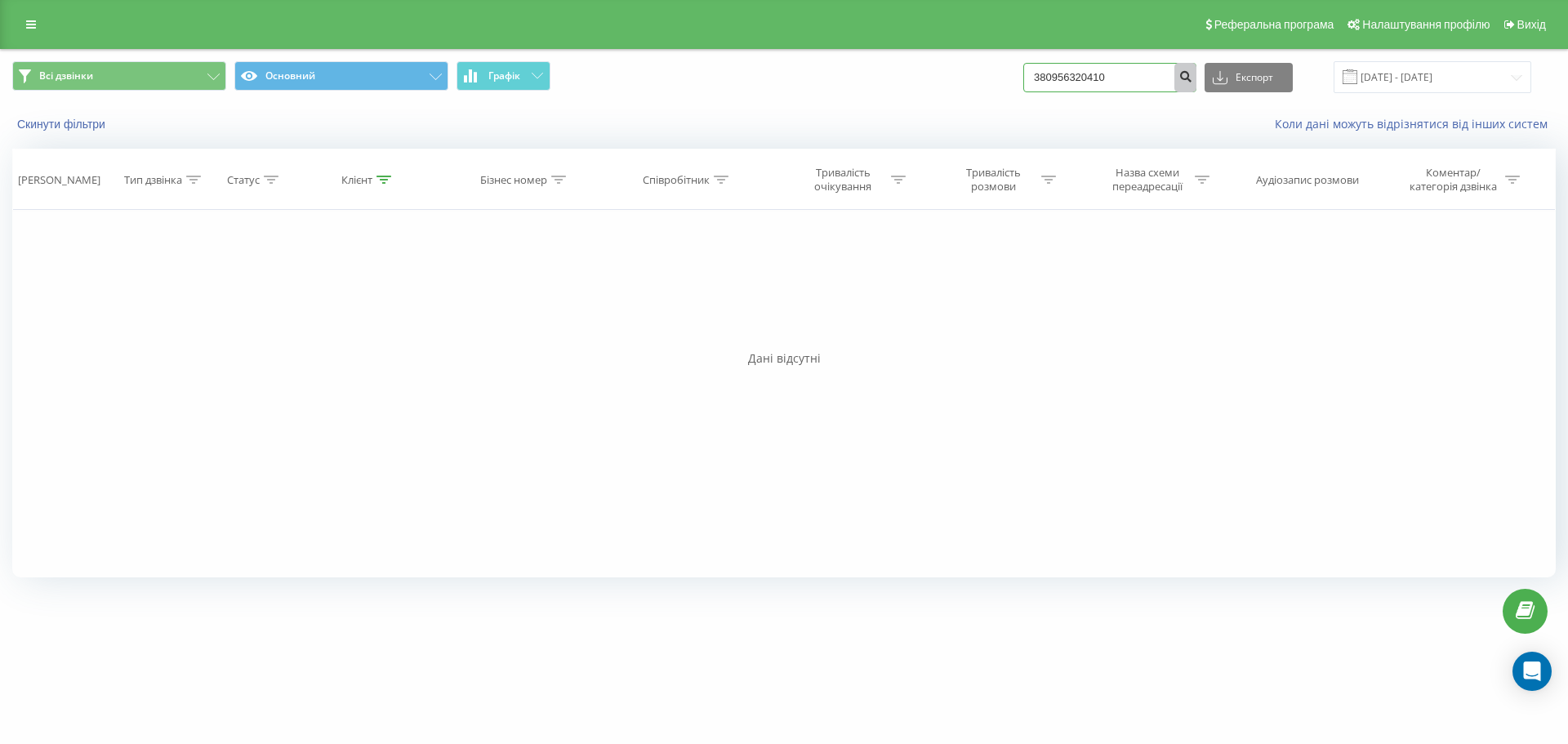
type input "380956320410"
click at [1196, 78] on button "submit" at bounding box center [1185, 78] width 22 height 29
click at [1112, 88] on input "380956320410" at bounding box center [1109, 78] width 173 height 29
paste input "80273492"
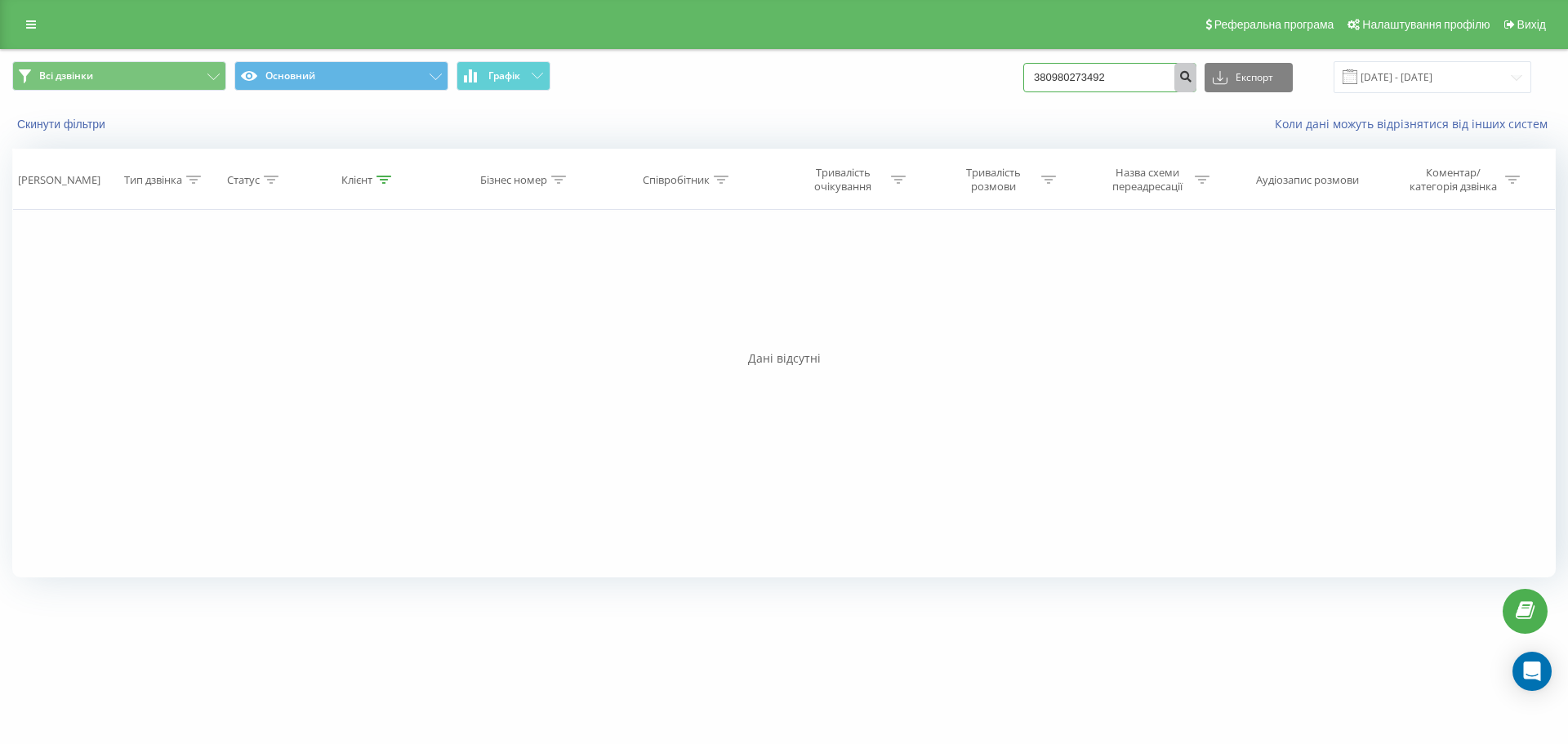
type input "380980273492"
click at [1192, 79] on icon "submit" at bounding box center [1185, 74] width 14 height 9
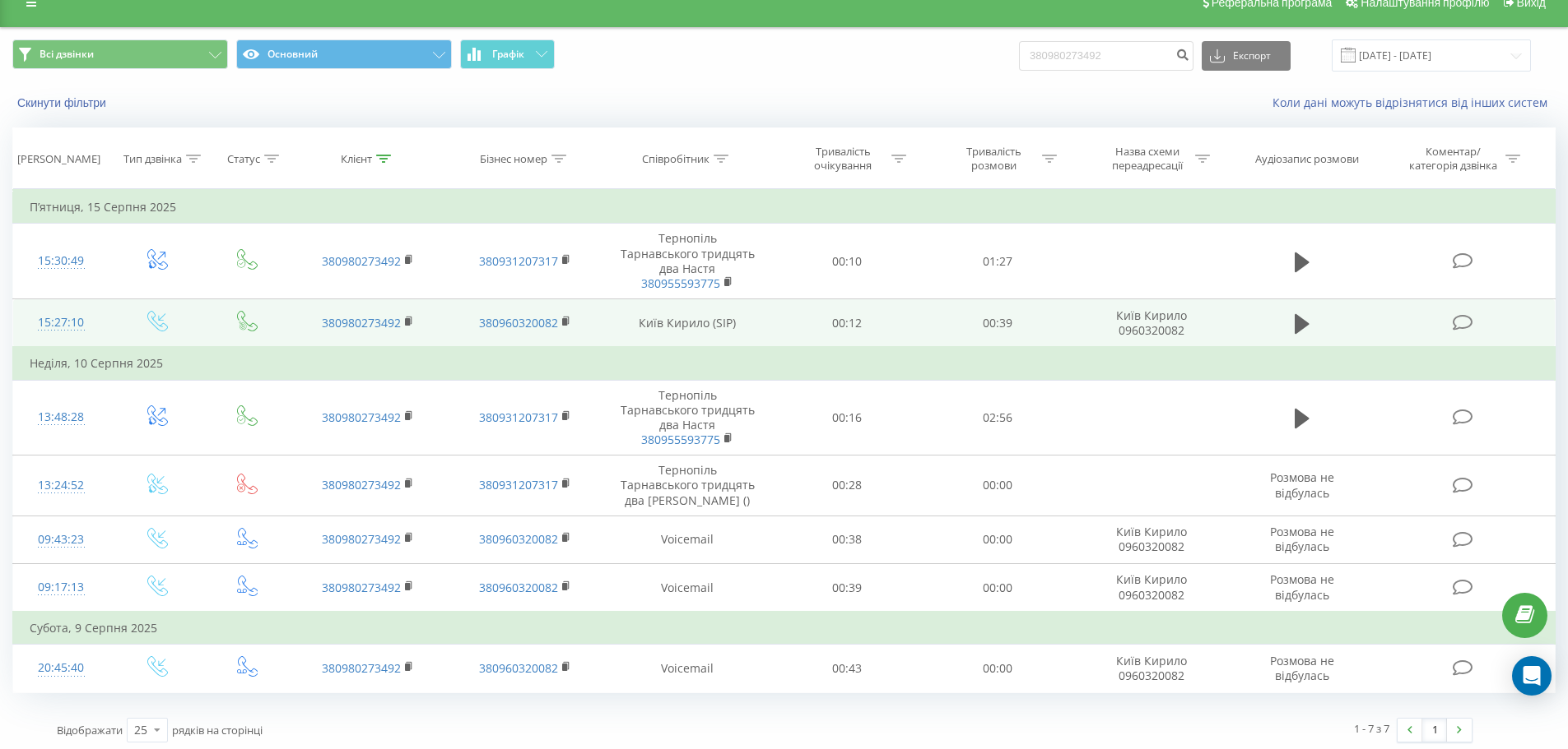
scroll to position [28, 0]
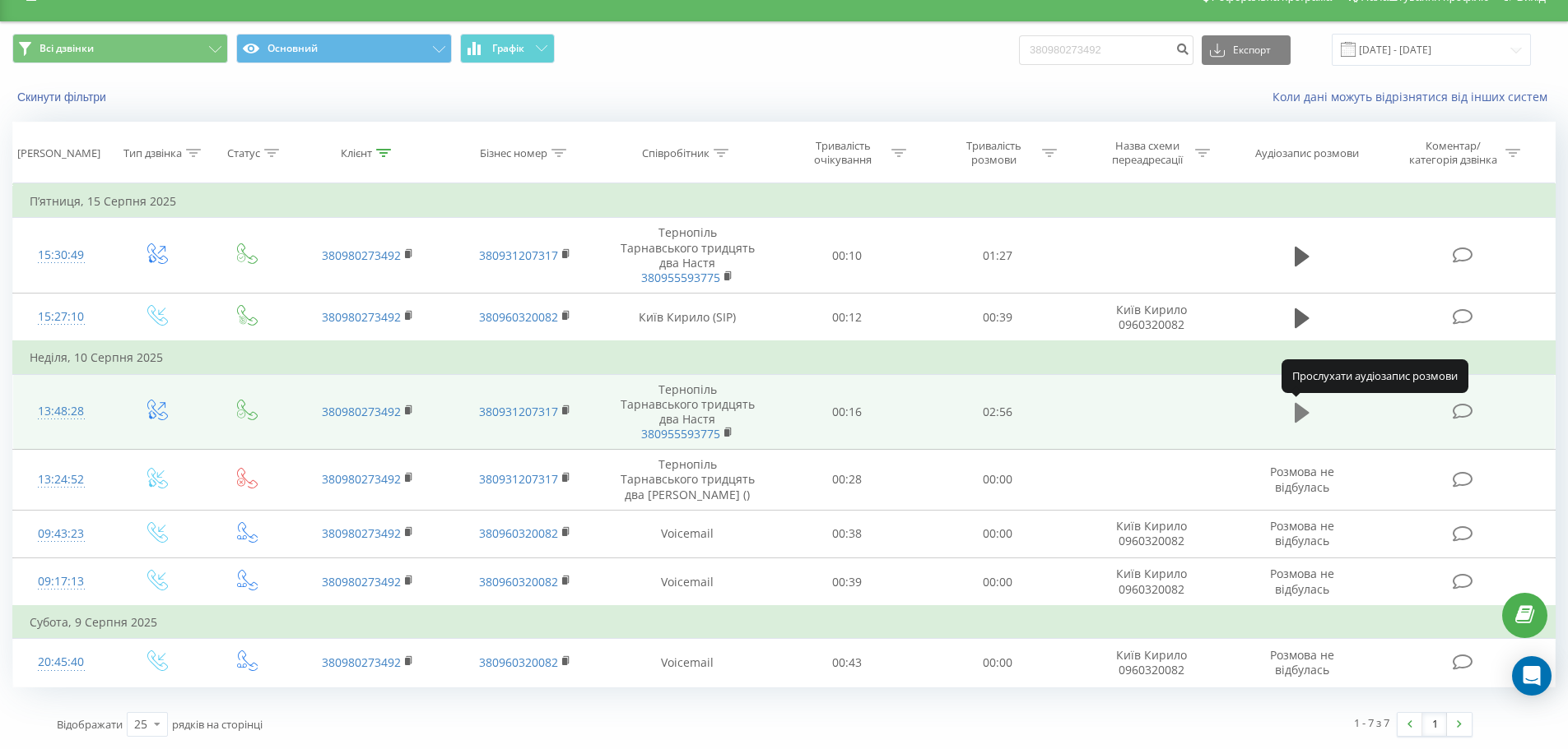
click at [1296, 420] on icon at bounding box center [1302, 413] width 15 height 20
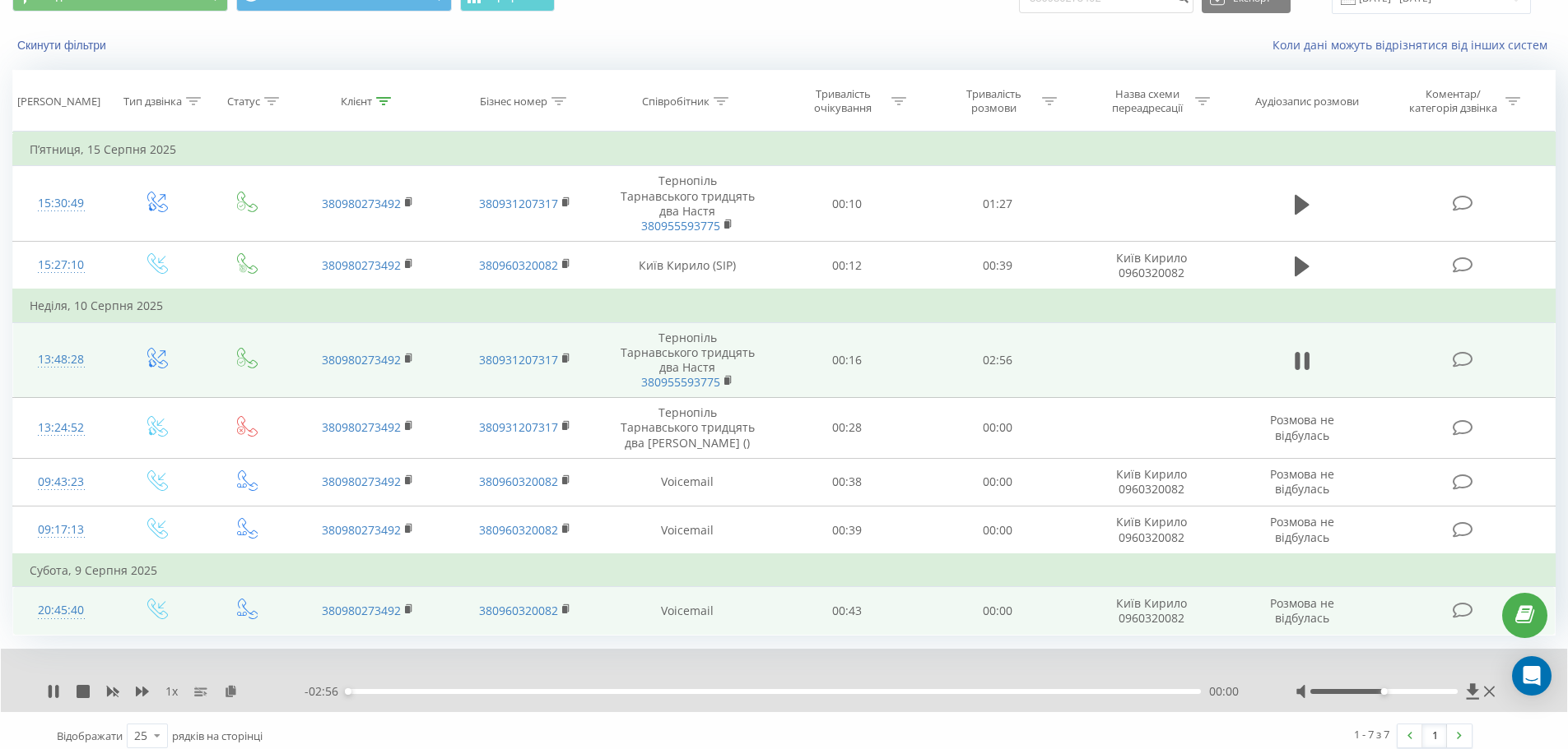
scroll to position [91, 0]
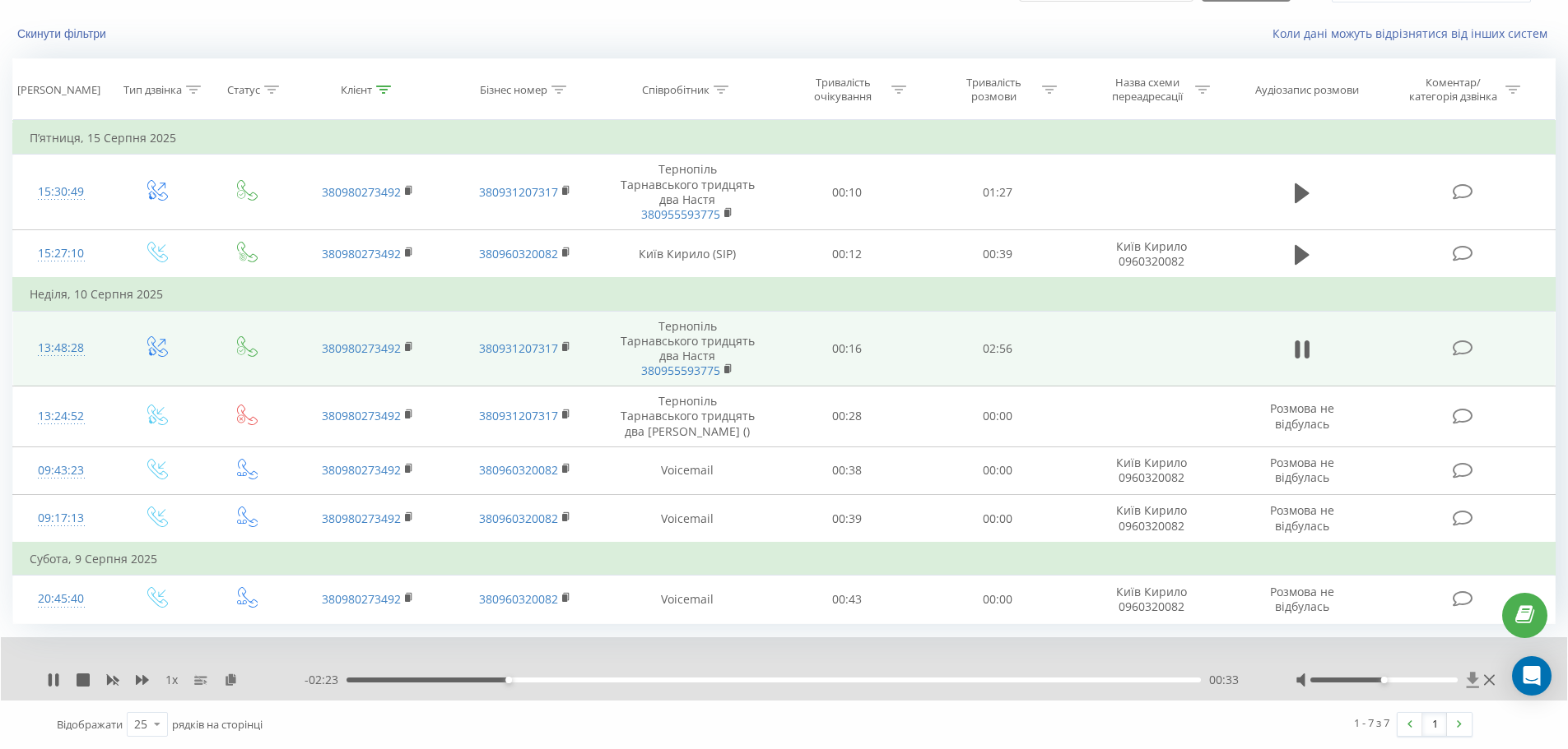
click at [1470, 674] on icon at bounding box center [1473, 680] width 14 height 16
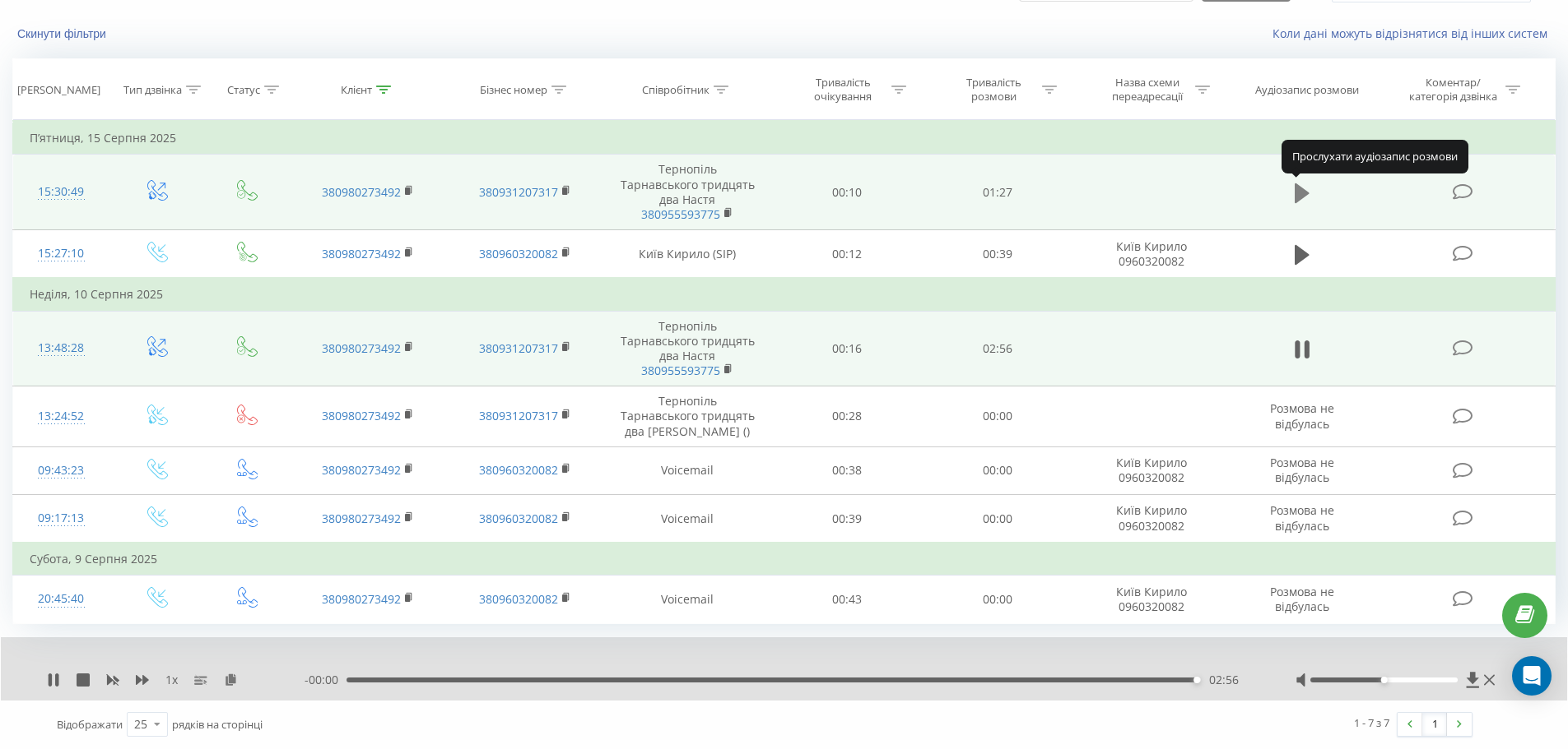
click at [1301, 198] on icon at bounding box center [1302, 193] width 15 height 20
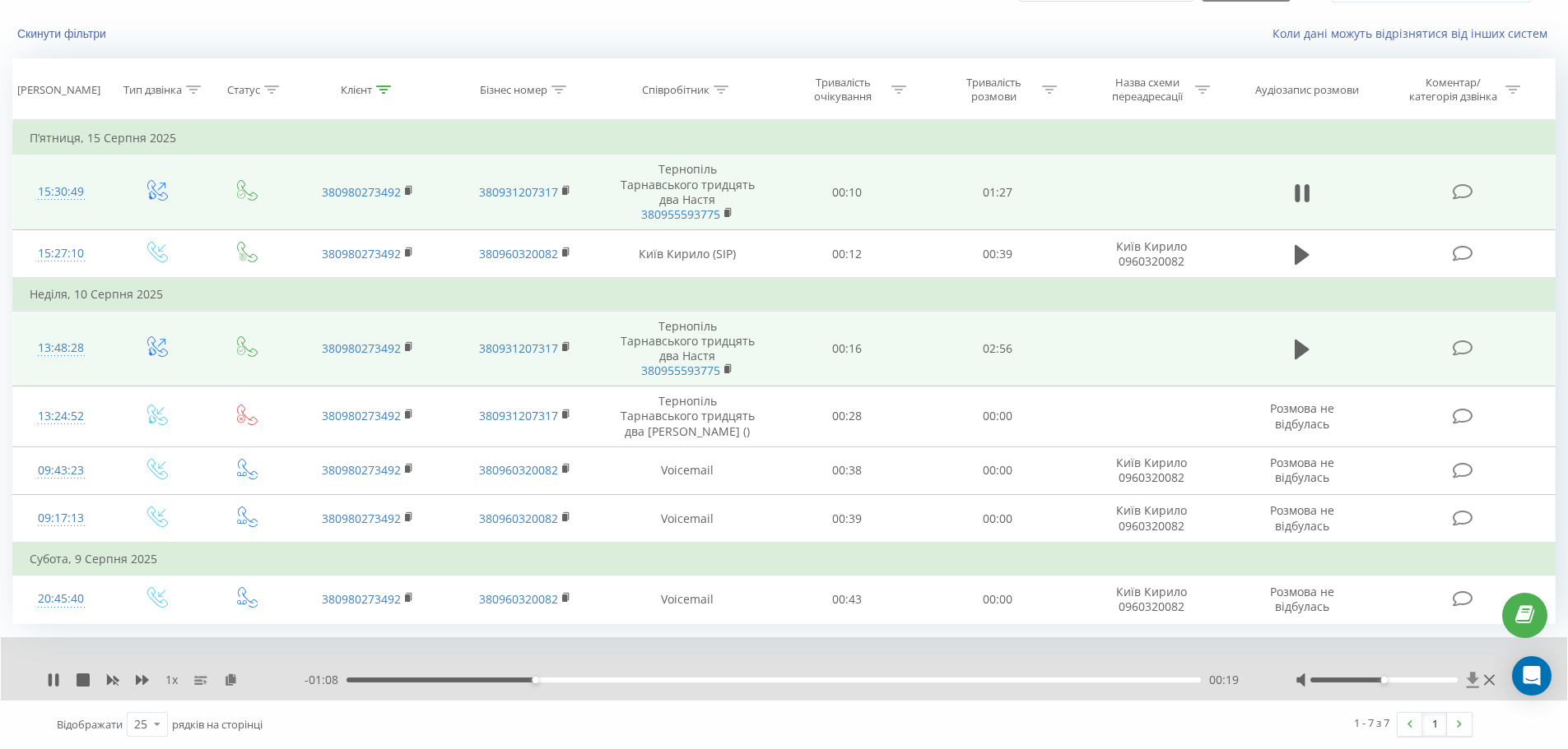
click at [1472, 681] on icon at bounding box center [1473, 680] width 12 height 16
click at [1464, 675] on div at bounding box center [1396, 680] width 203 height 16
click at [1473, 681] on icon at bounding box center [1473, 680] width 12 height 16
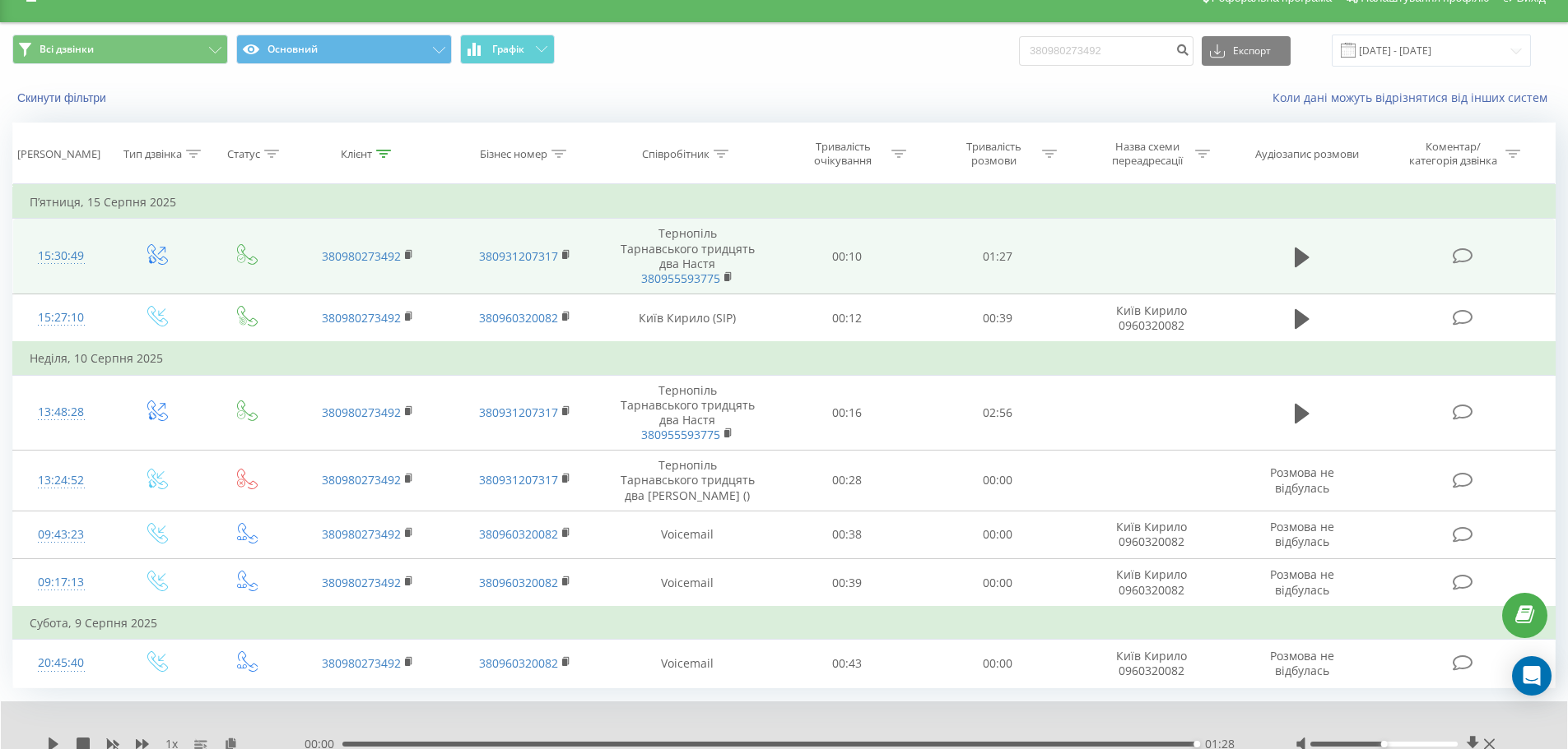
scroll to position [0, 0]
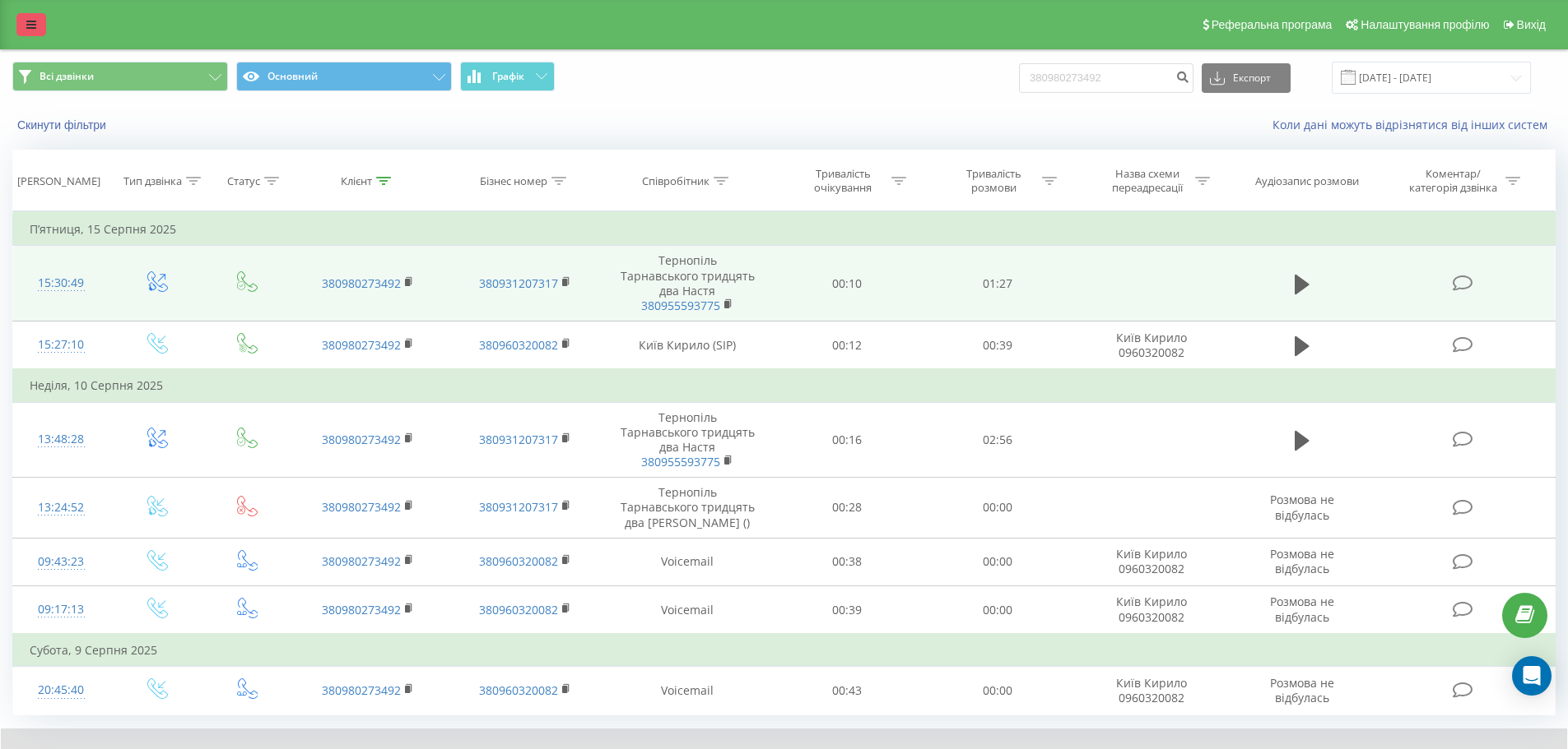
click at [41, 29] on link at bounding box center [31, 24] width 29 height 23
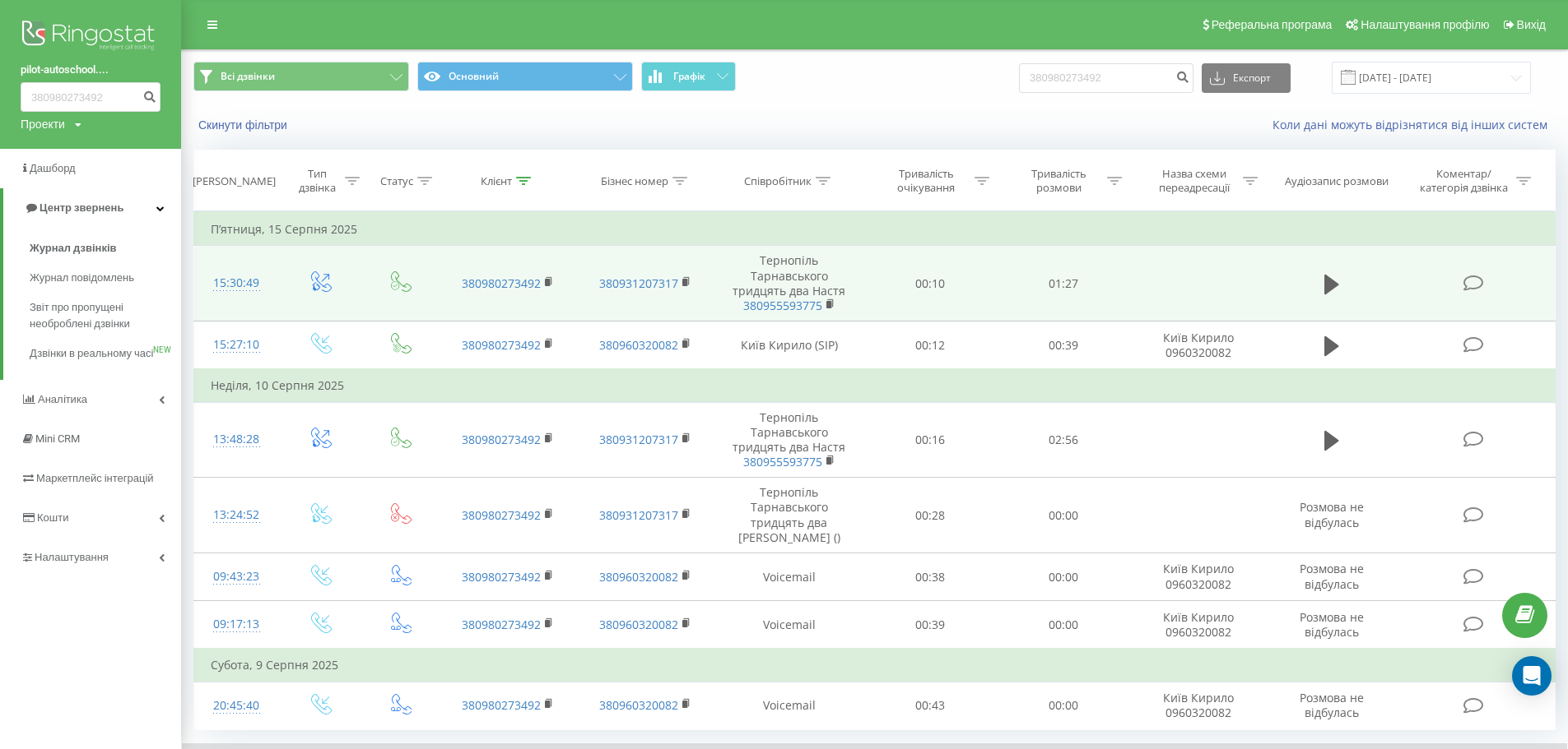
click at [781, 127] on div "Коли дані можуть відрізнятися вiд інших систем" at bounding box center [1134, 125] width 866 height 16
click at [88, 311] on span "Звіт про пропущені необроблені дзвінки" at bounding box center [101, 316] width 143 height 33
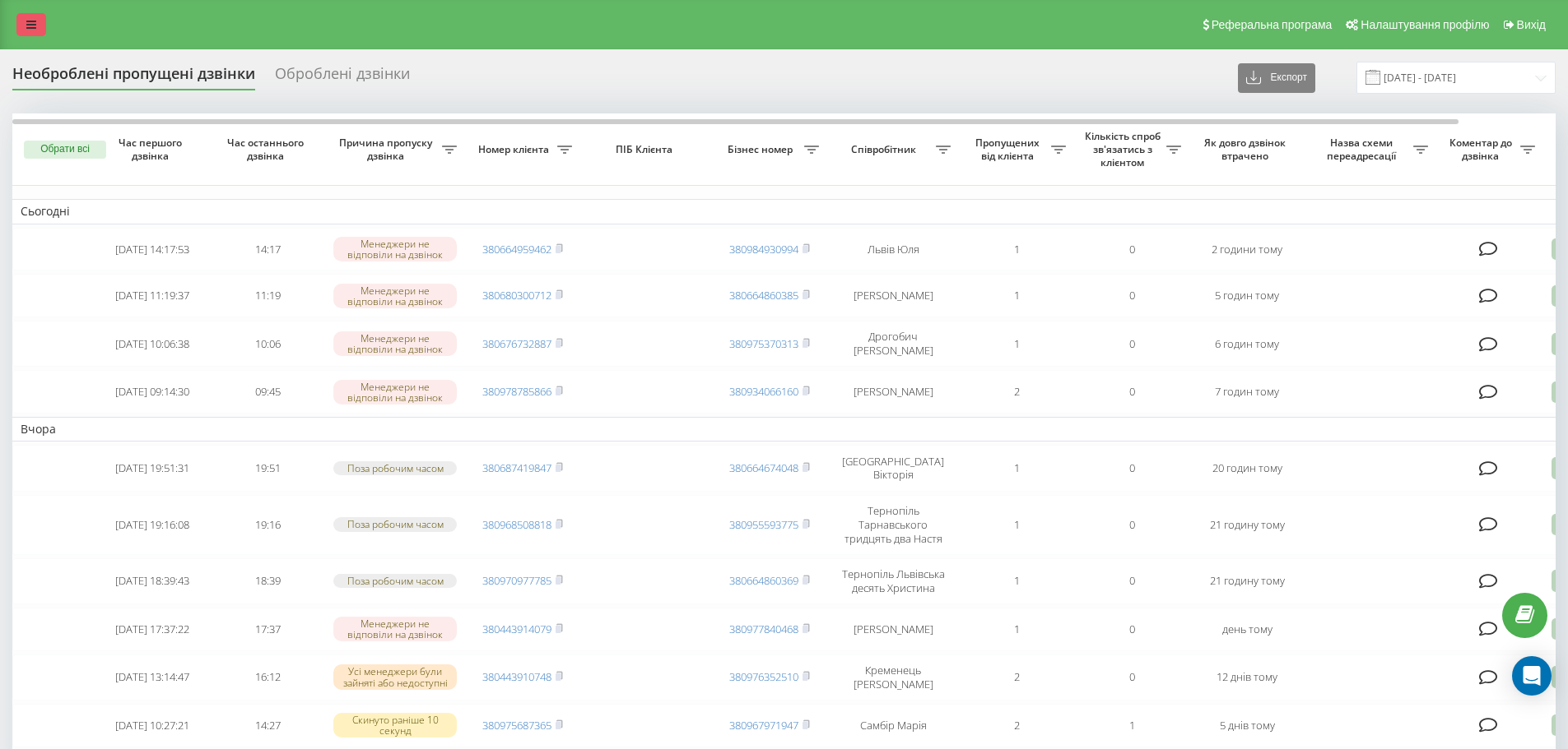
click at [22, 23] on link at bounding box center [31, 24] width 29 height 23
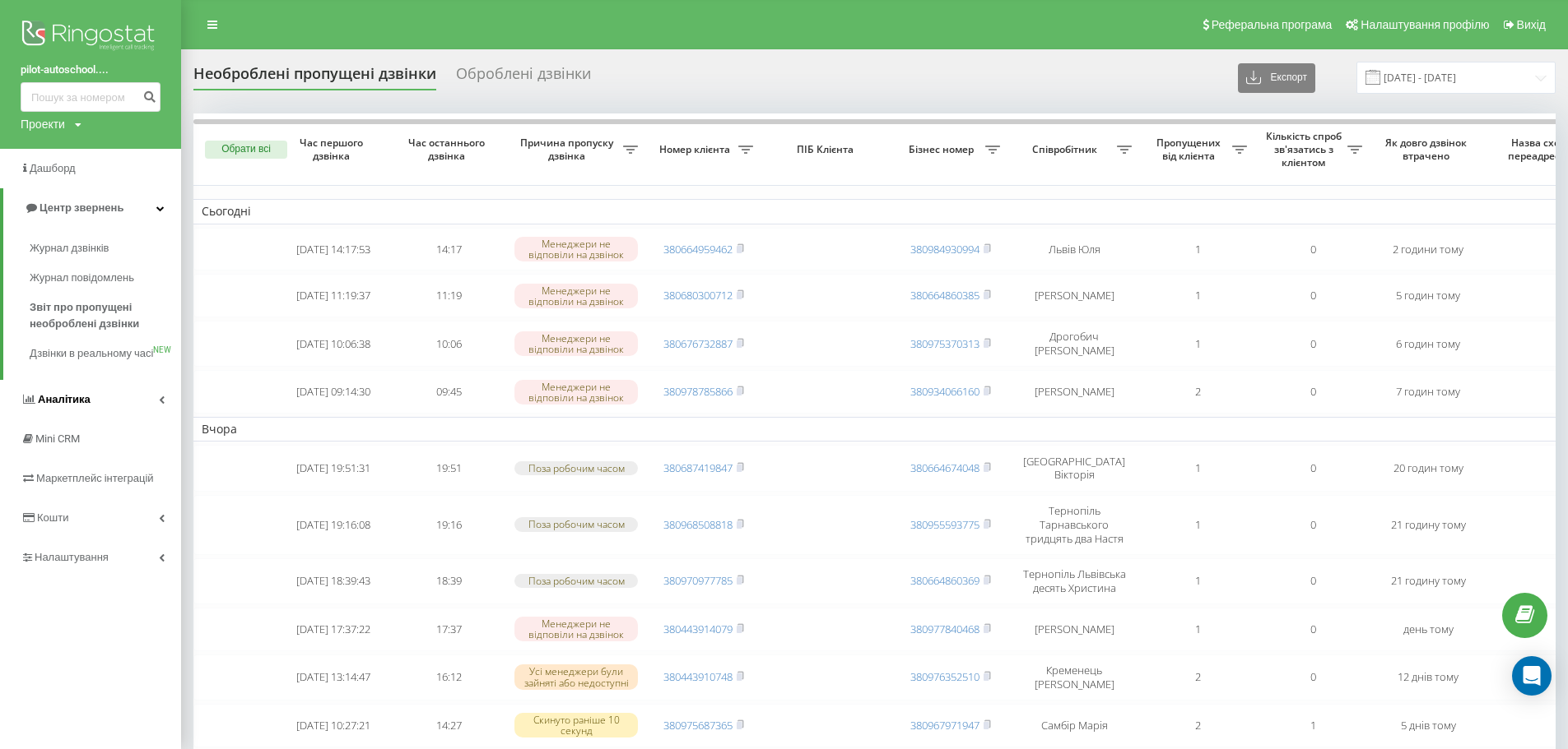
click at [91, 420] on link "Аналiтика" at bounding box center [90, 400] width 181 height 40
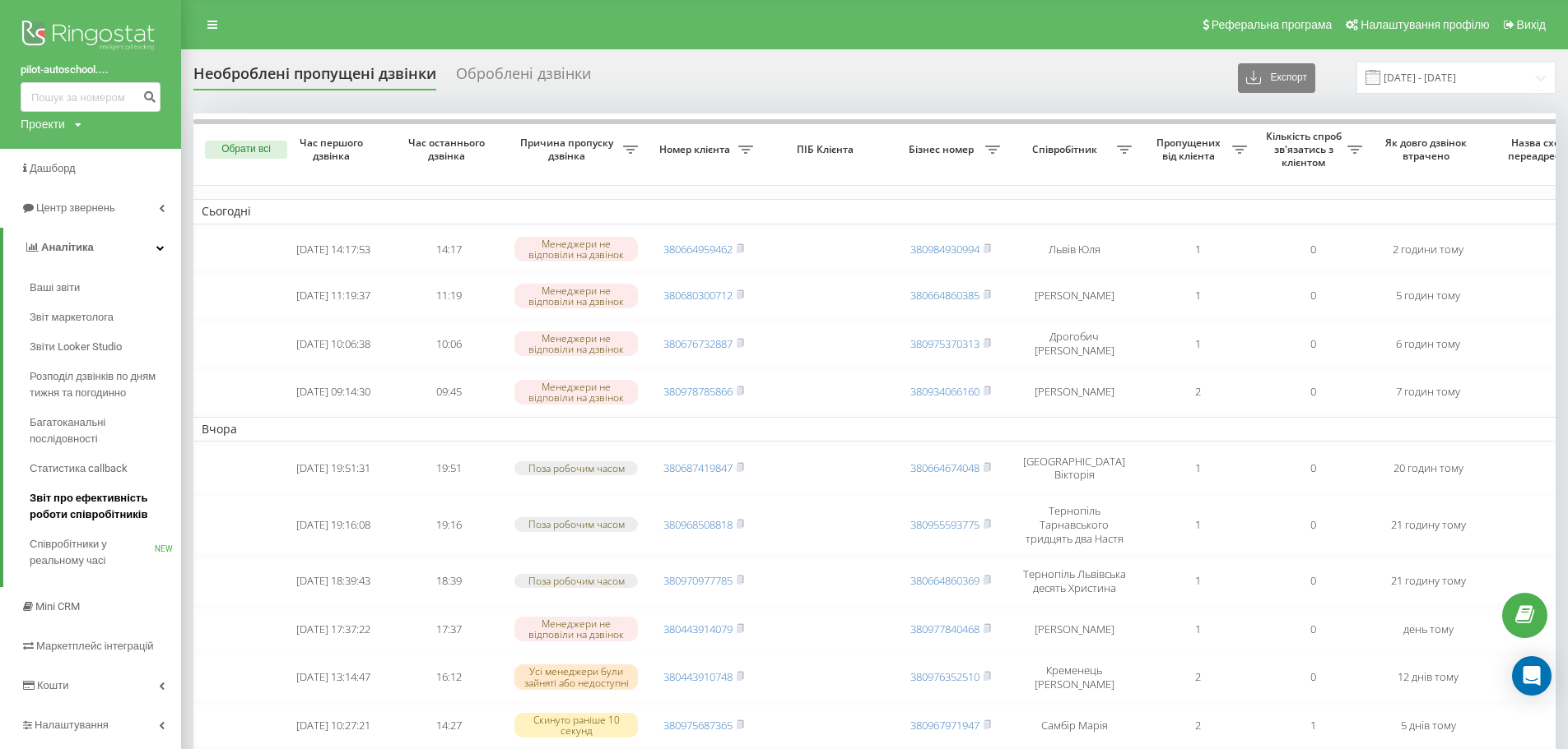
click at [98, 508] on span "Звіт про ефективність роботи співробітників" at bounding box center [101, 507] width 143 height 33
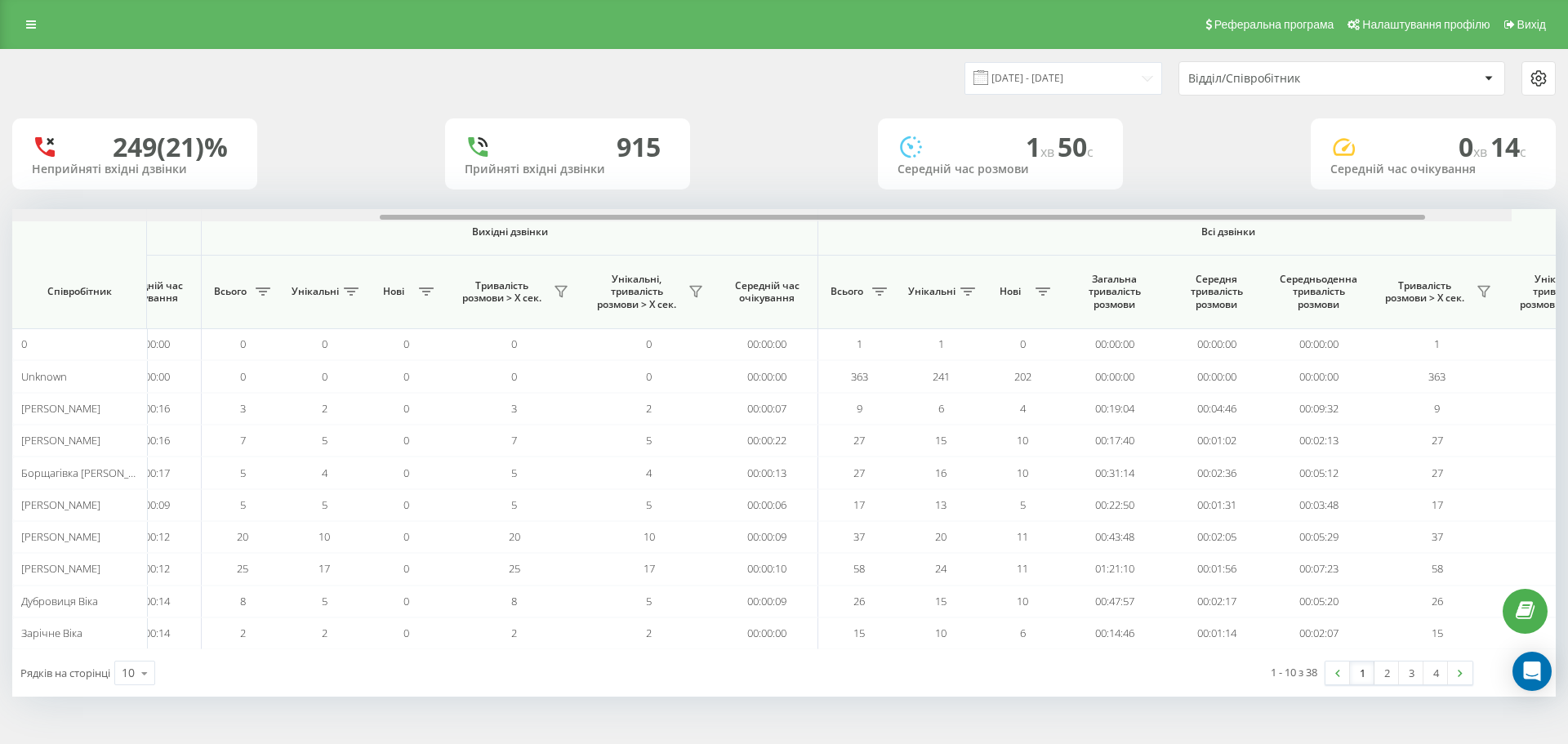
scroll to position [0, 735]
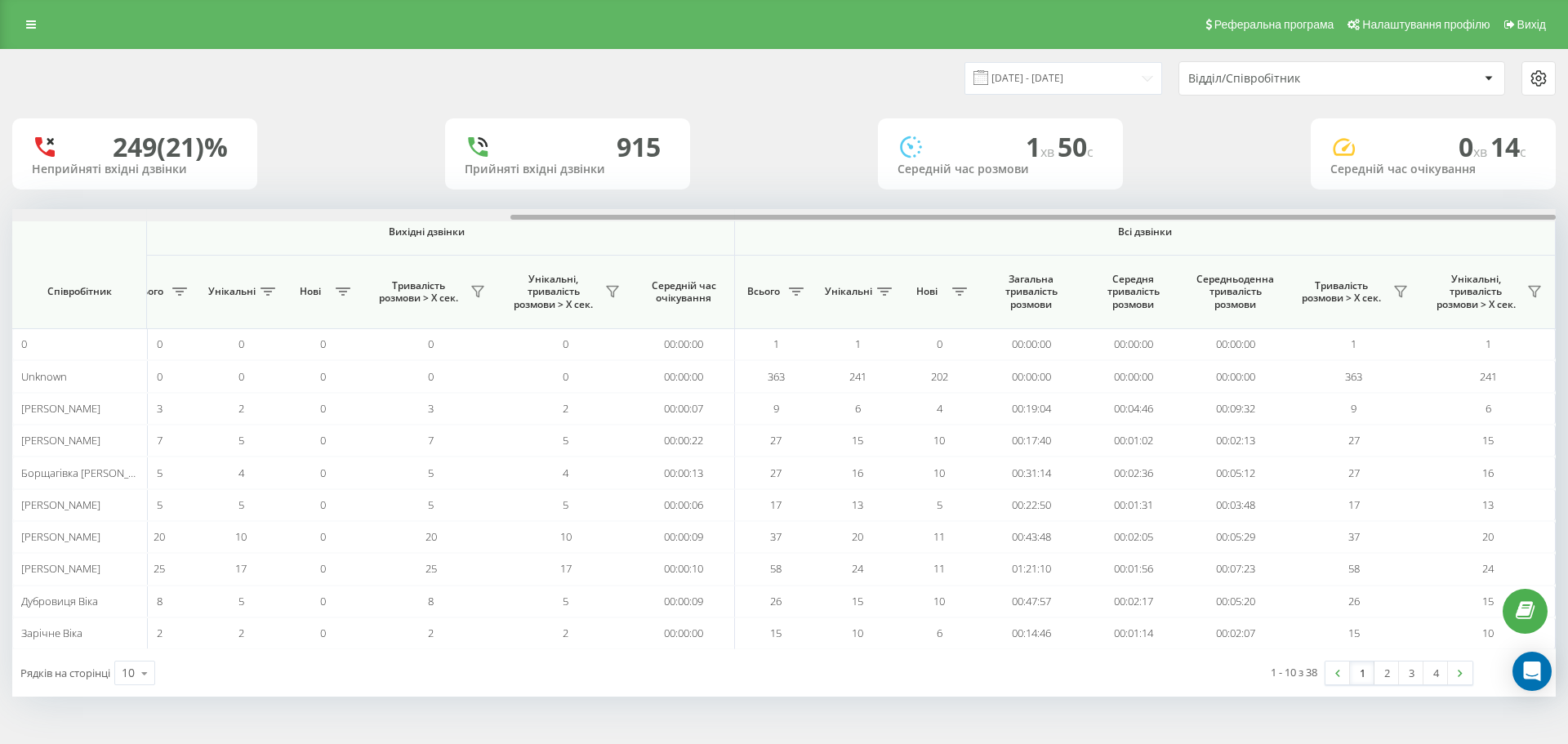
drag, startPoint x: 452, startPoint y: 215, endPoint x: 1175, endPoint y: 164, distance: 724.8
click at [1175, 164] on div "[DATE] - [DATE] Відділ/Співробітник 249 (21)% Неприйняті вхідні дзвінки 915 При…" at bounding box center [783, 373] width 1543 height 647
click at [1096, 86] on input "[DATE] - [DATE]" at bounding box center [1064, 78] width 198 height 32
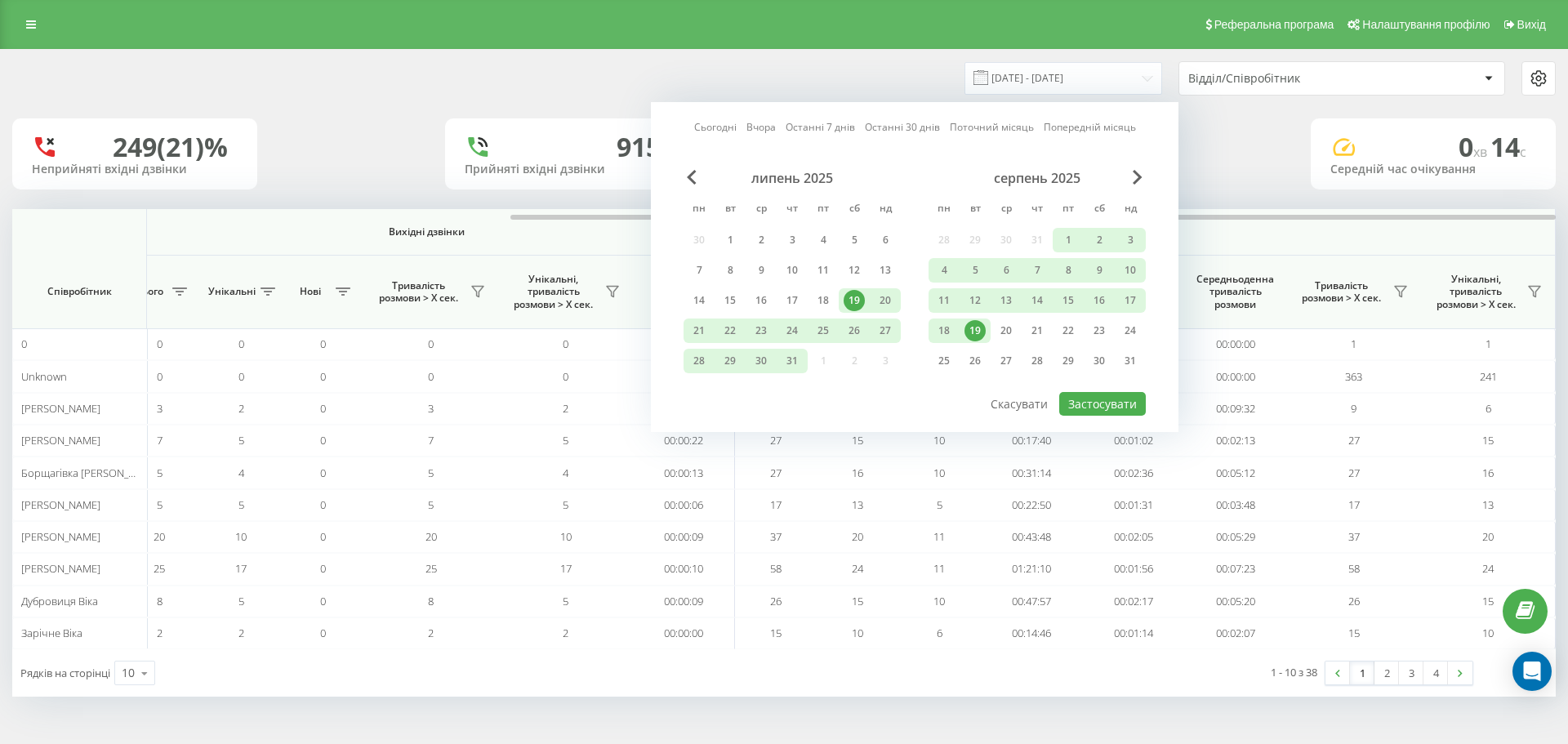
click at [976, 333] on div "19" at bounding box center [975, 331] width 22 height 22
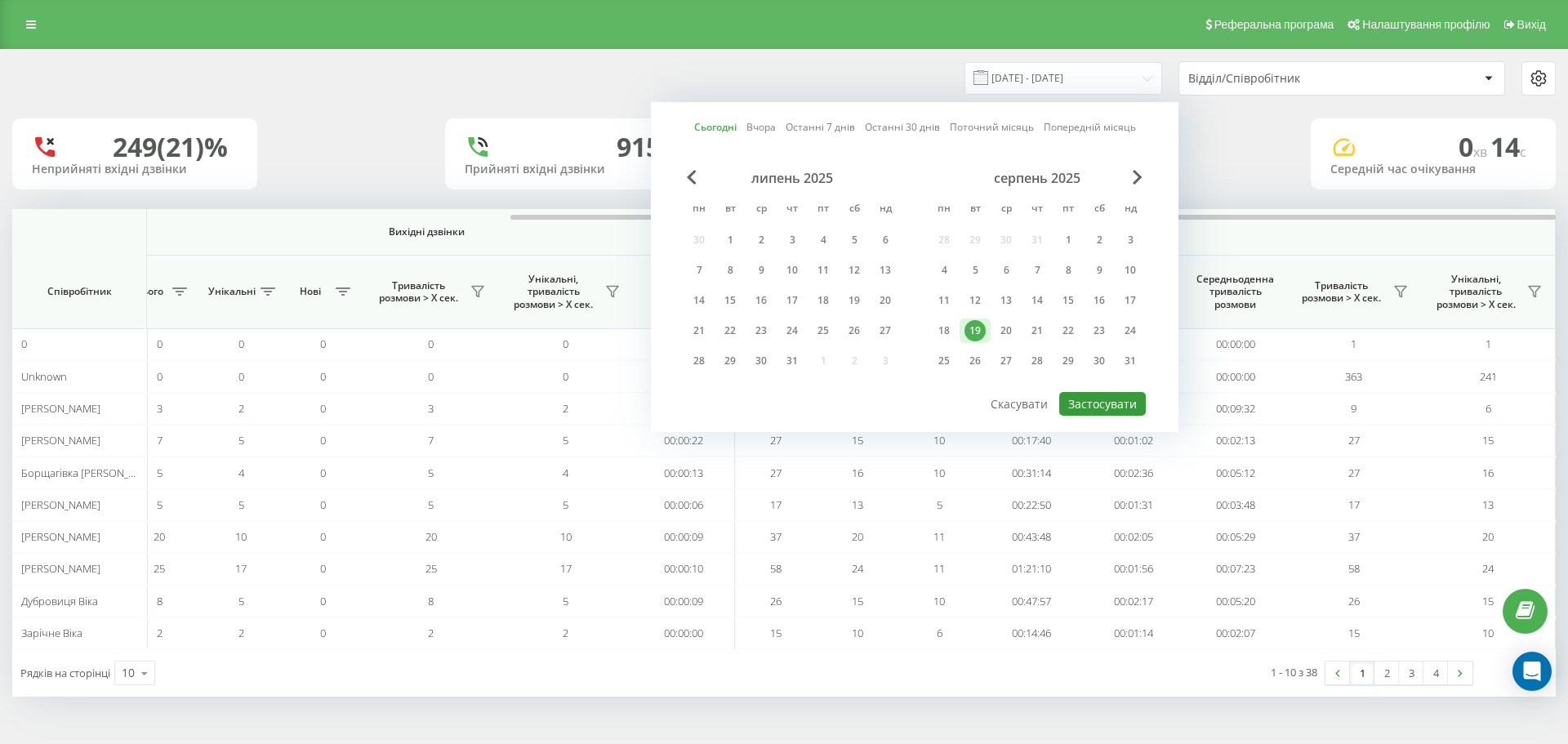
click at [1118, 400] on button "Застосувати" at bounding box center [1102, 404] width 87 height 24
type input "[DATE] - [DATE]"
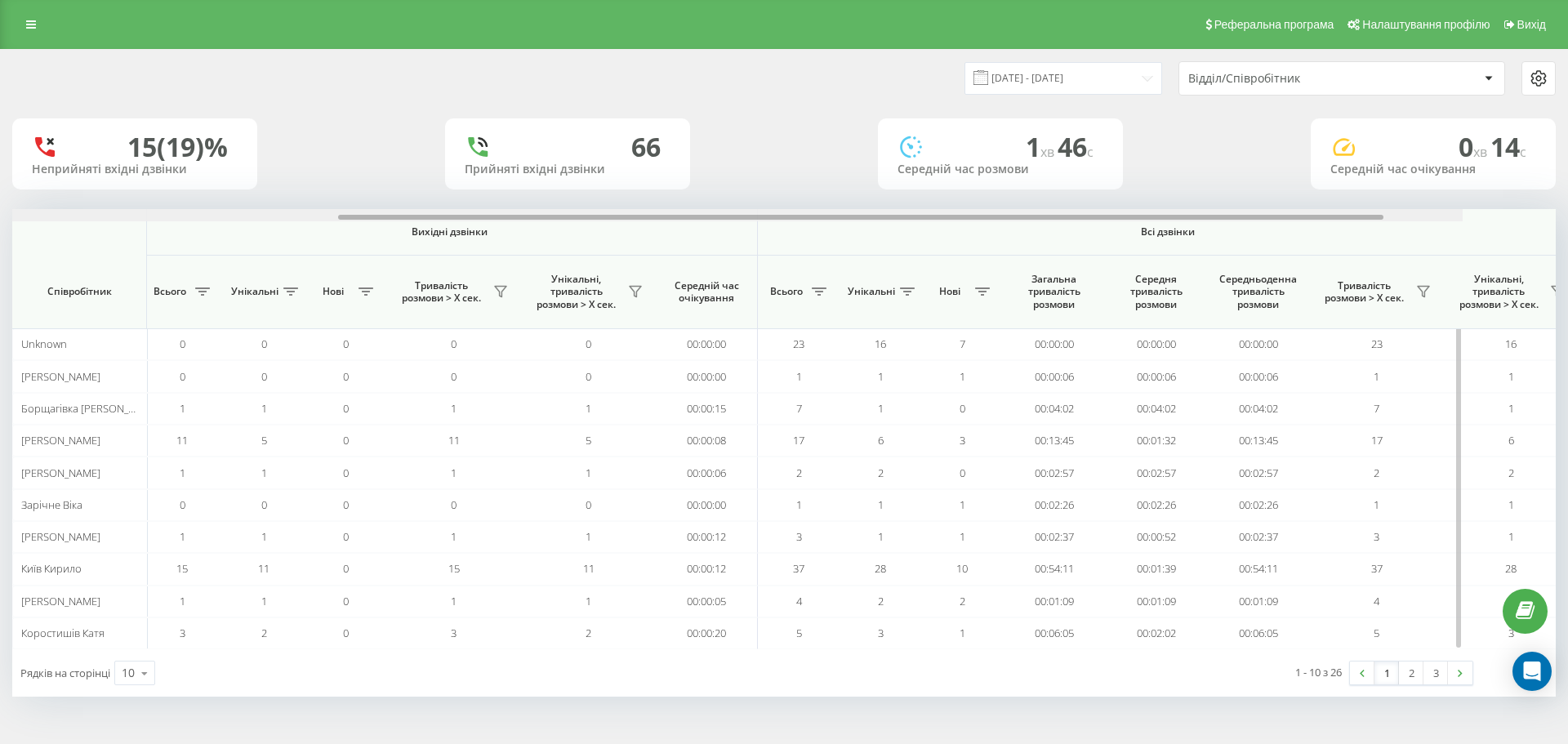
scroll to position [0, 735]
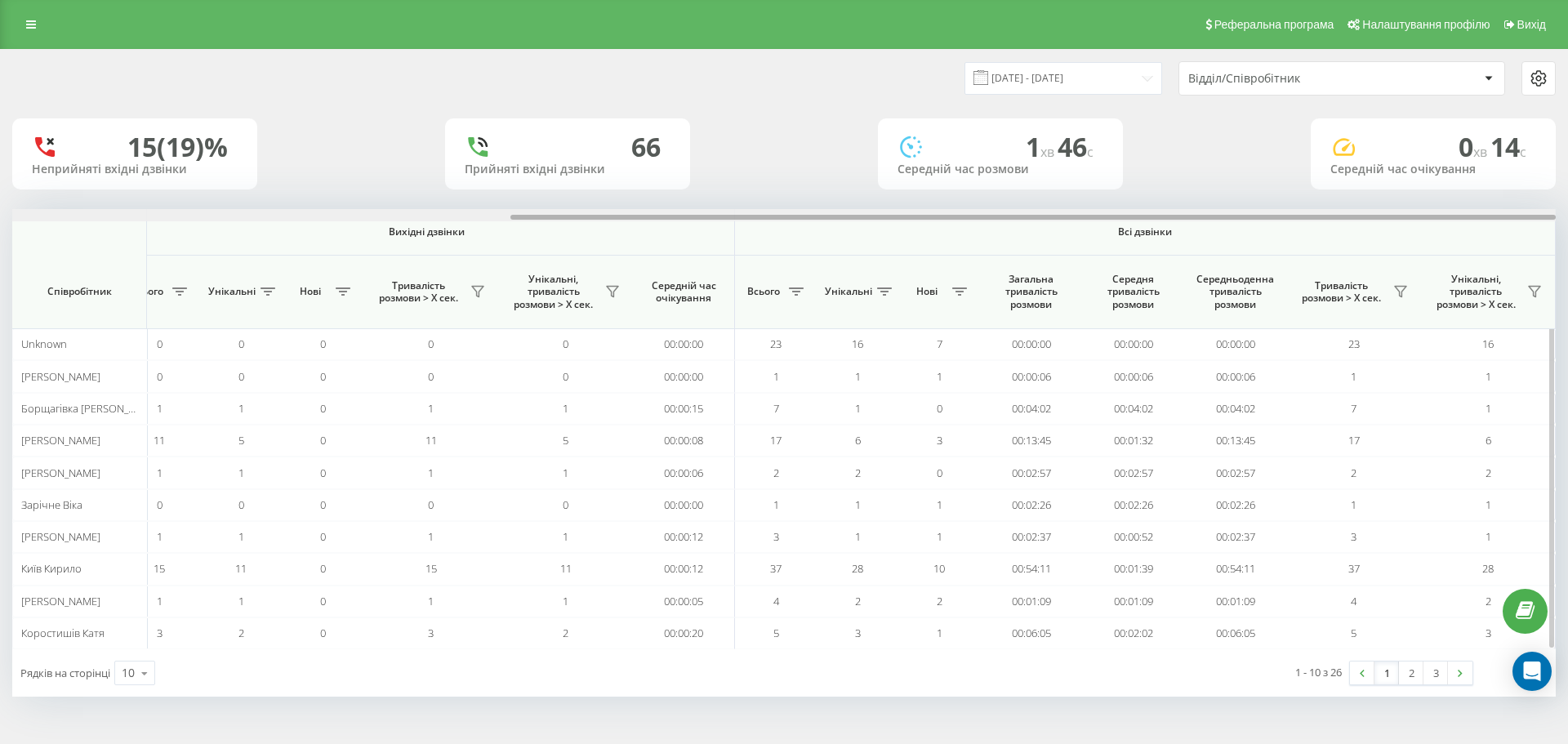
drag, startPoint x: 719, startPoint y: 216, endPoint x: 1454, endPoint y: 267, distance: 736.8
click at [1448, 267] on div "Вхідні дзвінки Вихідні дзвінки Всі дзвінки Співробітник Всього Унікальні Нові П…" at bounding box center [783, 429] width 1543 height 440
